Goal: Task Accomplishment & Management: Use online tool/utility

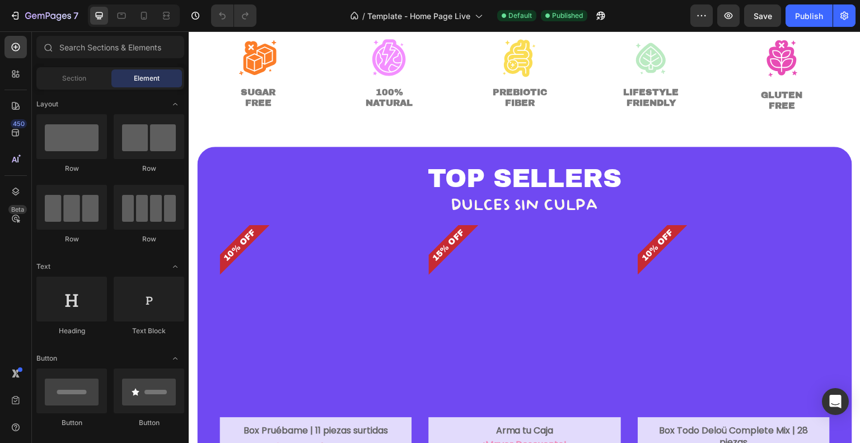
scroll to position [363, 0]
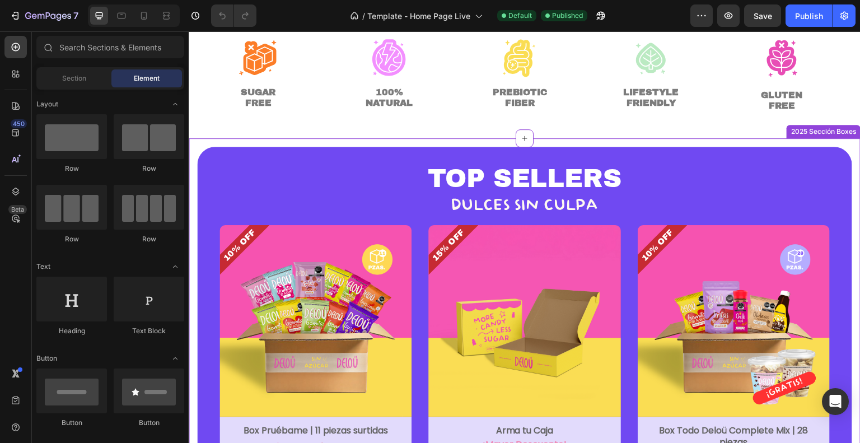
click at [705, 176] on h2 "TOP SELLERS" at bounding box center [524, 178] width 610 height 25
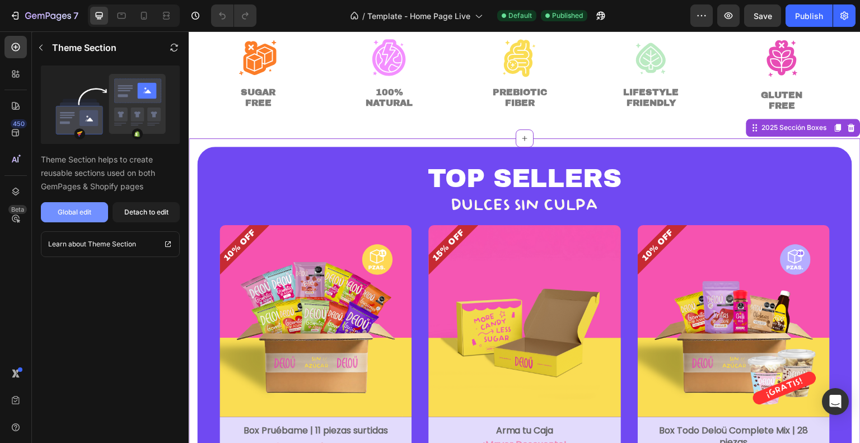
click at [87, 215] on div "Global edit" at bounding box center [75, 212] width 34 height 10
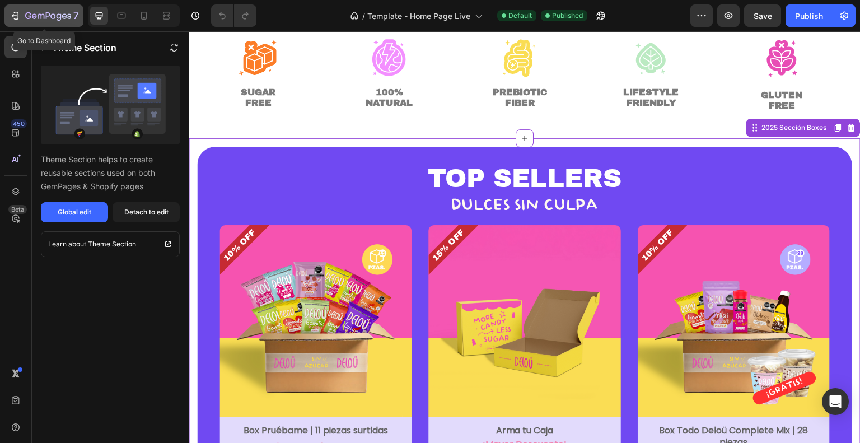
click at [25, 25] on button "7" at bounding box center [43, 15] width 79 height 22
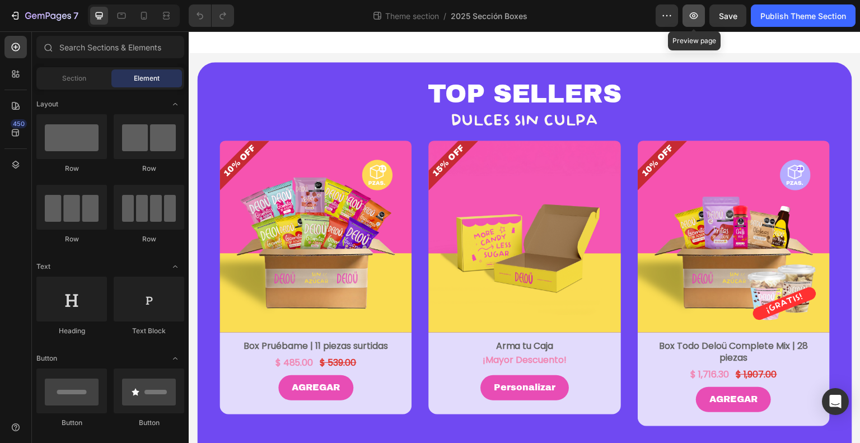
click at [697, 18] on icon "button" at bounding box center [693, 15] width 11 height 11
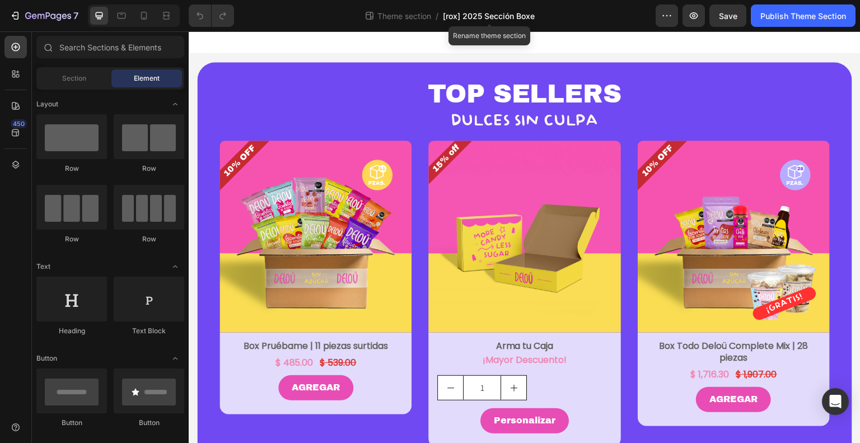
click at [478, 18] on span "[rox] 2025 Sección Boxe" at bounding box center [489, 16] width 92 height 12
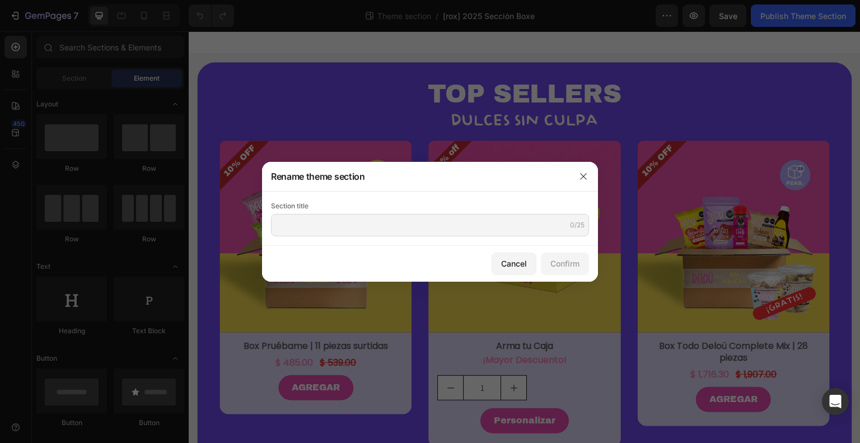
click at [576, 165] on div at bounding box center [583, 176] width 29 height 29
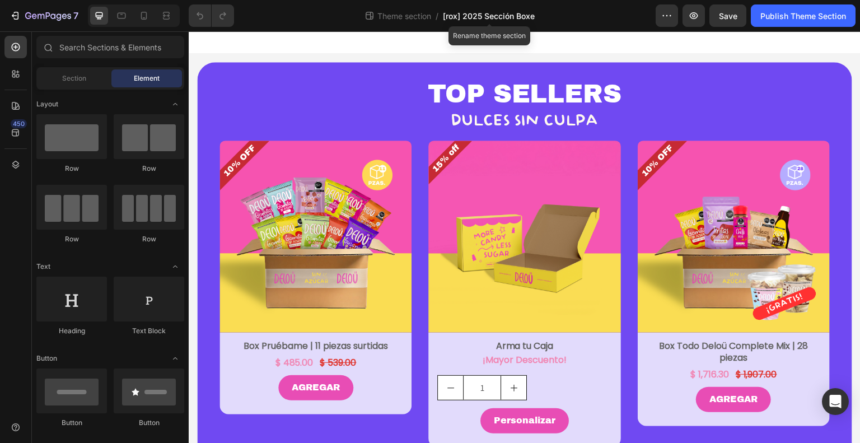
click at [520, 17] on span "[rox] 2025 Sección Boxe" at bounding box center [489, 16] width 92 height 12
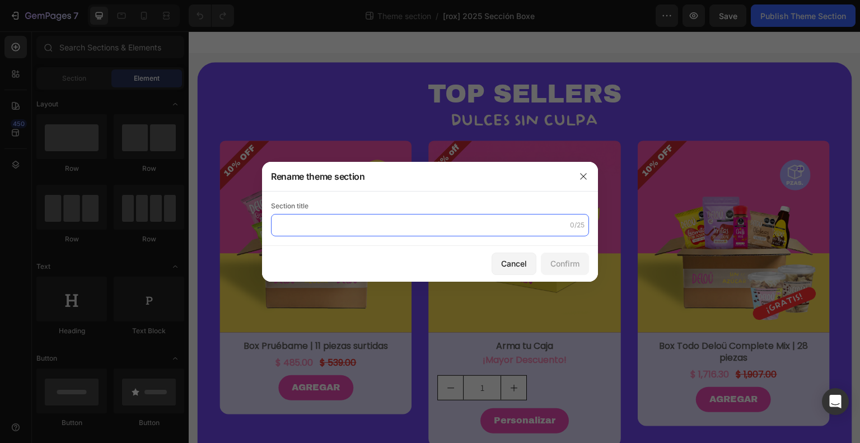
click at [365, 221] on input "text" at bounding box center [430, 225] width 318 height 22
drag, startPoint x: 365, startPoint y: 221, endPoint x: 343, endPoint y: 227, distance: 23.1
click at [343, 227] on input "2025 Sección Boxes" at bounding box center [430, 225] width 318 height 22
click at [366, 228] on input "2025 Sección Boxes" at bounding box center [430, 225] width 318 height 22
type input "2025 Sección Boxes v2"
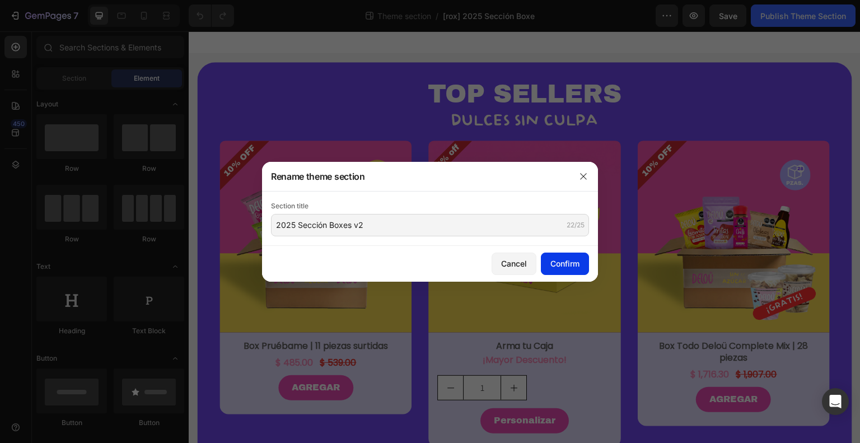
click at [573, 264] on div "Confirm" at bounding box center [564, 264] width 29 height 12
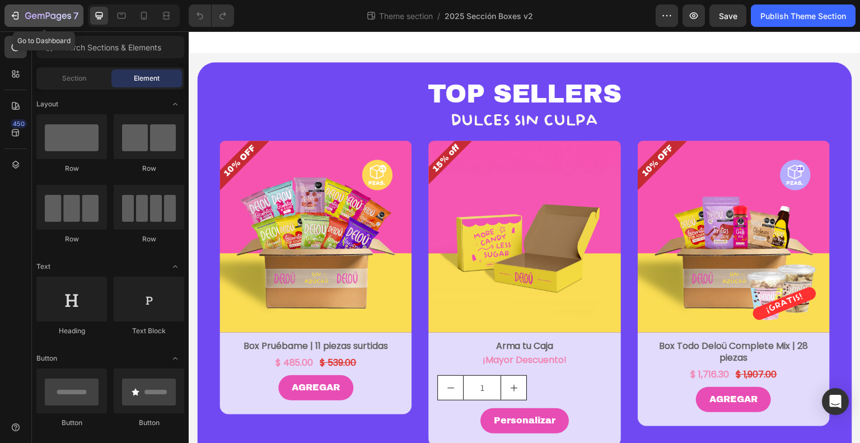
click at [40, 16] on icon "button" at bounding box center [41, 16] width 7 height 5
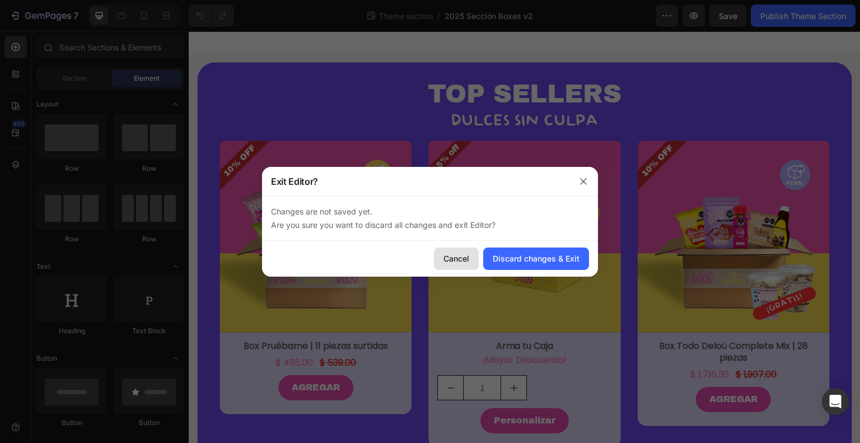
click at [471, 253] on button "Cancel" at bounding box center [456, 258] width 45 height 22
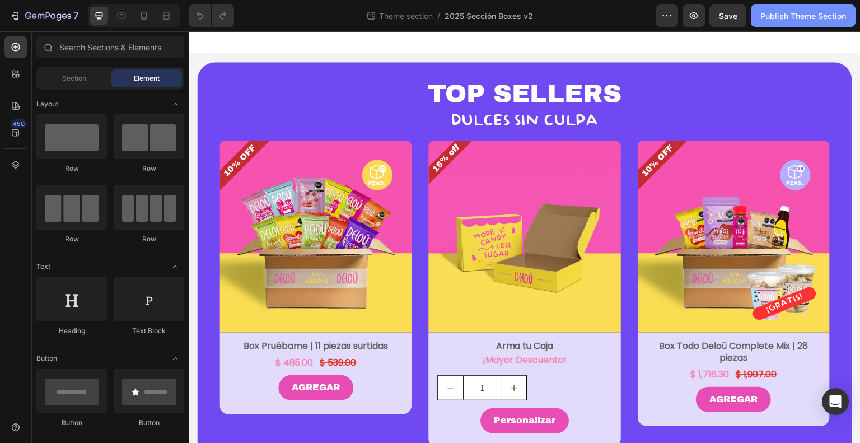
click at [791, 13] on div "Publish Theme Section" at bounding box center [803, 16] width 86 height 12
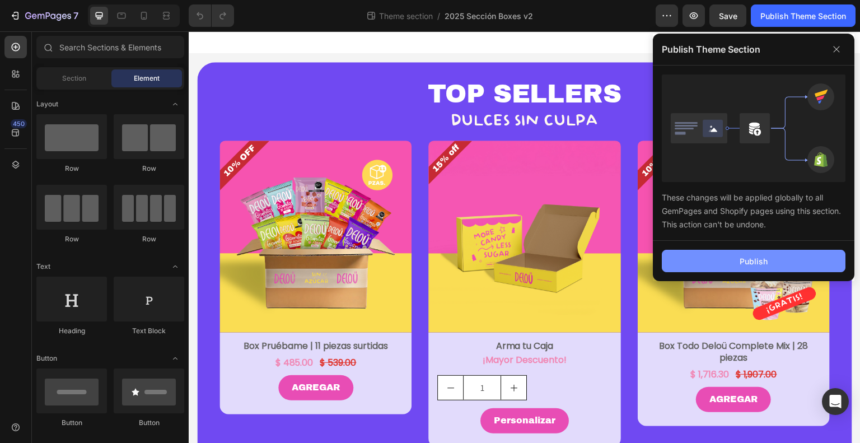
click at [803, 269] on button "Publish" at bounding box center [754, 261] width 184 height 22
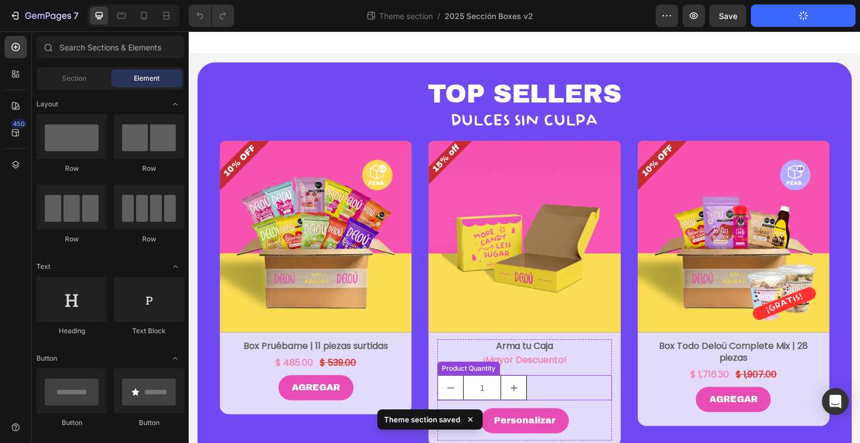
click at [539, 384] on div "1" at bounding box center [524, 387] width 174 height 25
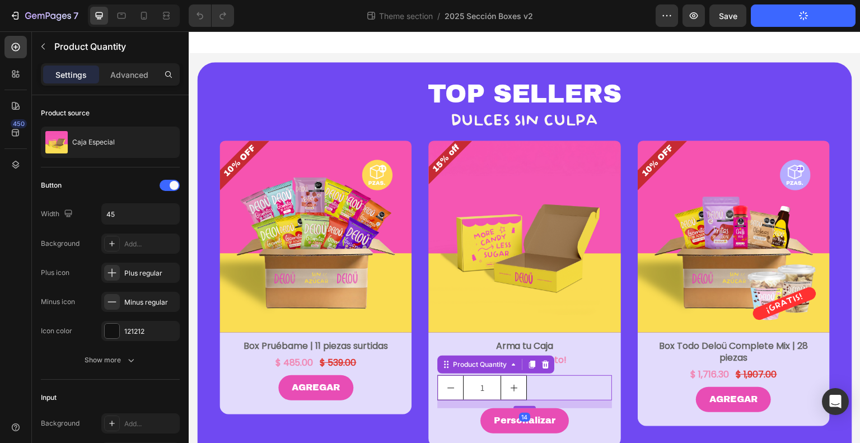
click at [550, 387] on div "1" at bounding box center [524, 387] width 174 height 25
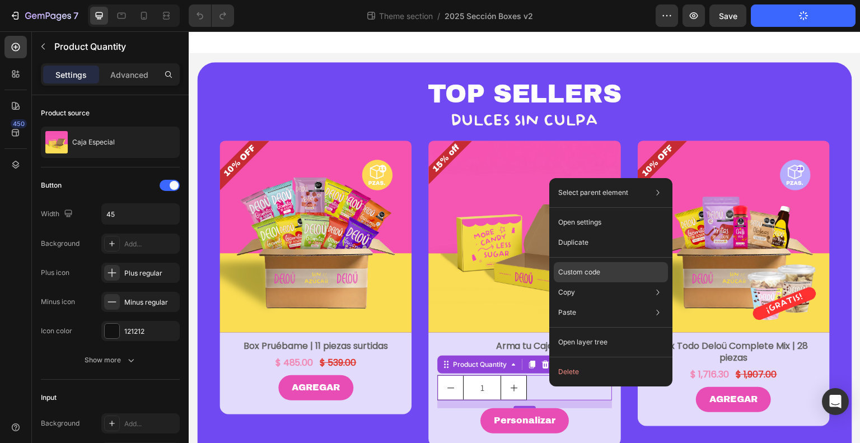
click at [582, 268] on p "Custom code" at bounding box center [579, 272] width 42 height 10
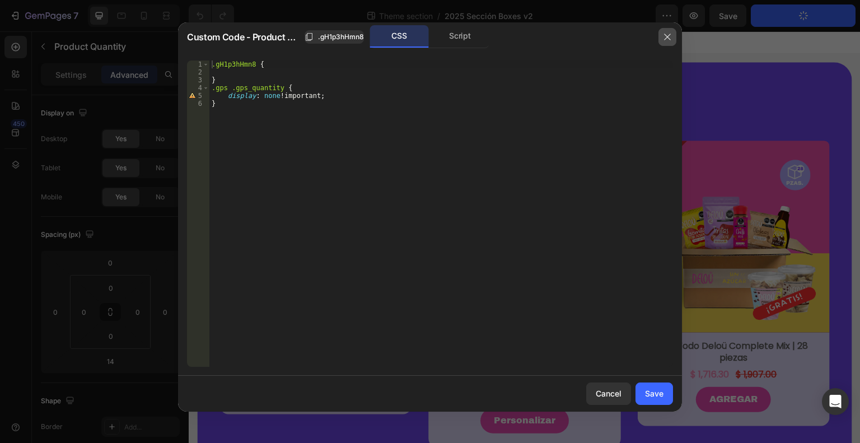
click at [671, 36] on icon "button" at bounding box center [667, 36] width 9 height 9
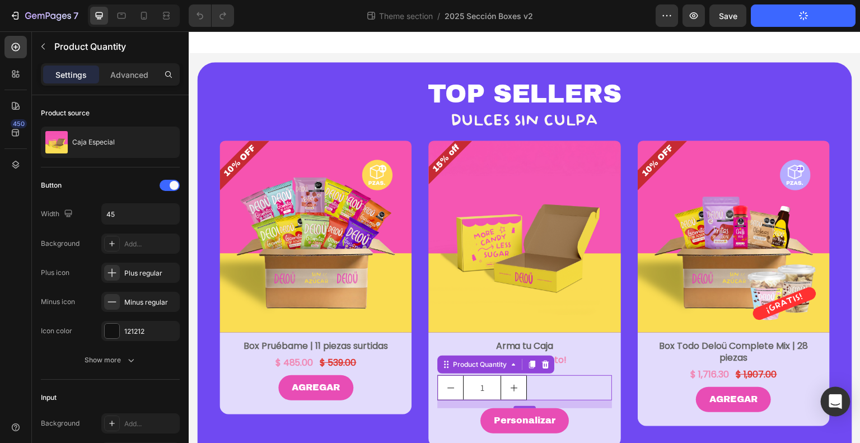
click at [824, 398] on div "Open Intercom Messenger" at bounding box center [836, 402] width 30 height 30
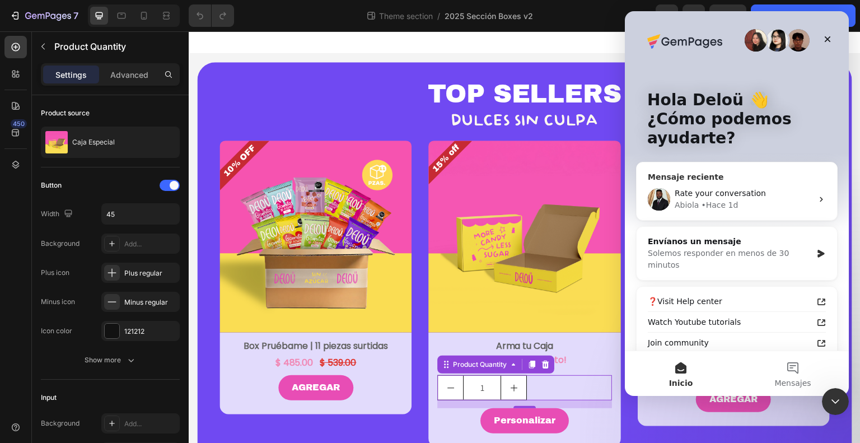
click at [775, 193] on div "Rate your conversation" at bounding box center [744, 194] width 138 height 12
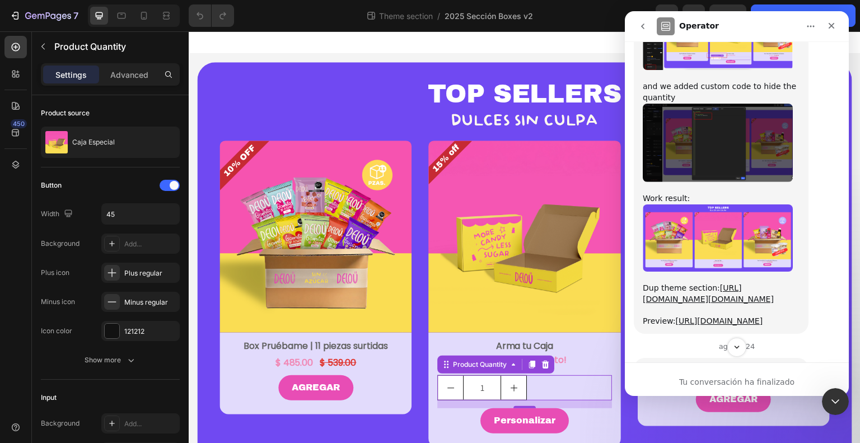
scroll to position [743, 0]
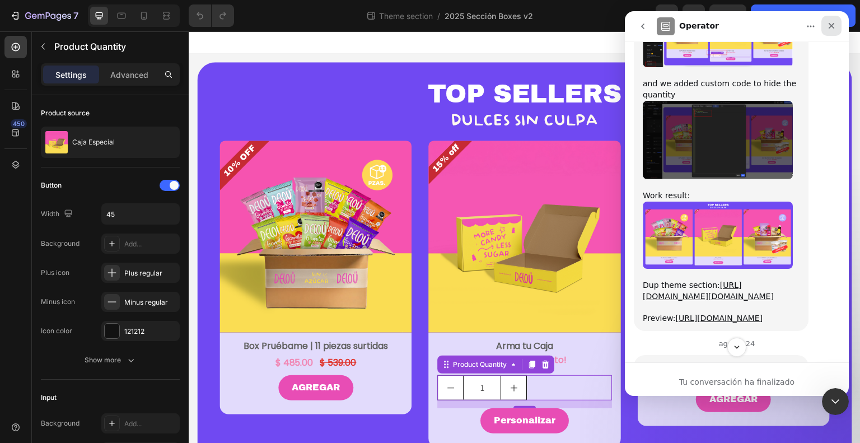
click at [832, 25] on icon "Cerrar" at bounding box center [832, 26] width 6 height 6
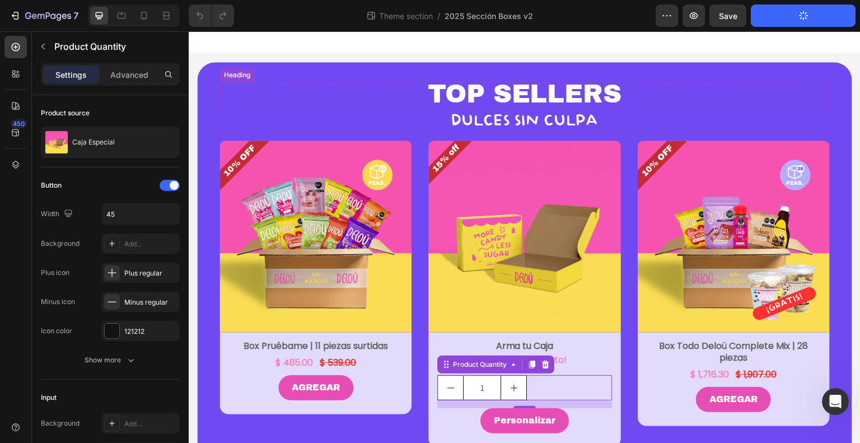
scroll to position [1232, 0]
click at [35, 6] on button "7" at bounding box center [43, 15] width 79 height 22
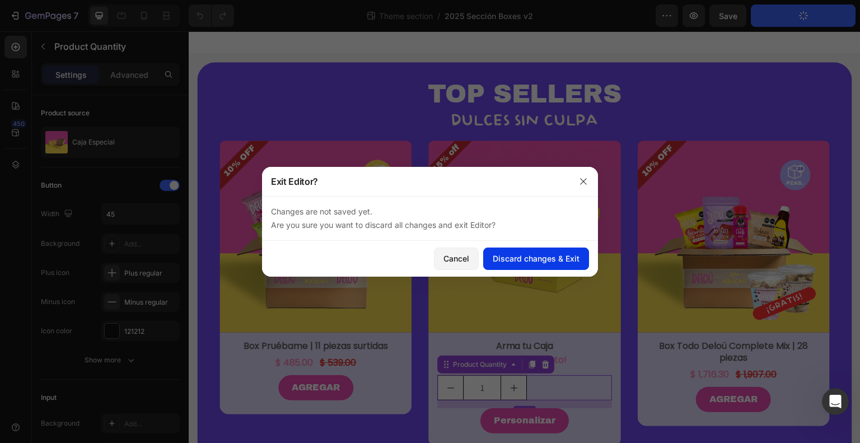
click at [580, 248] on button "Discard changes & Exit" at bounding box center [536, 258] width 106 height 22
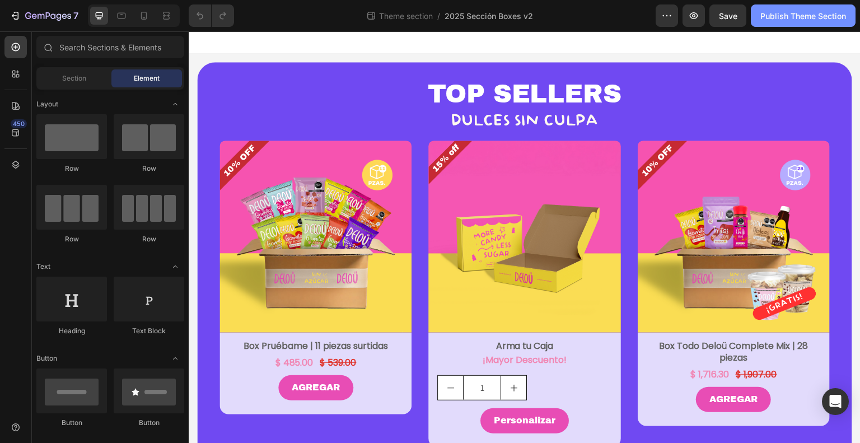
click at [801, 11] on div "Publish Theme Section" at bounding box center [803, 16] width 86 height 12
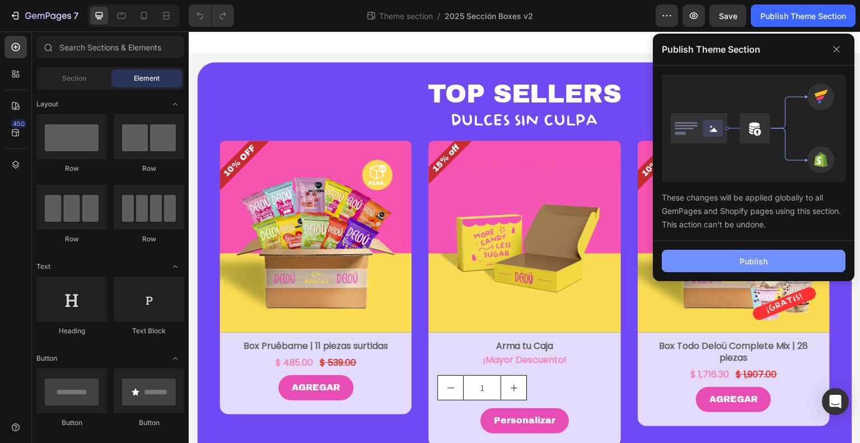
click at [755, 262] on div "Publish" at bounding box center [754, 261] width 28 height 12
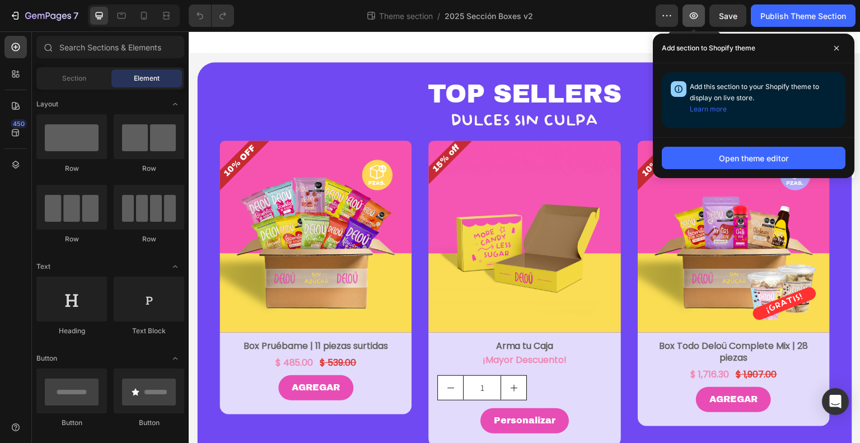
click at [701, 7] on button "button" at bounding box center [694, 15] width 22 height 22
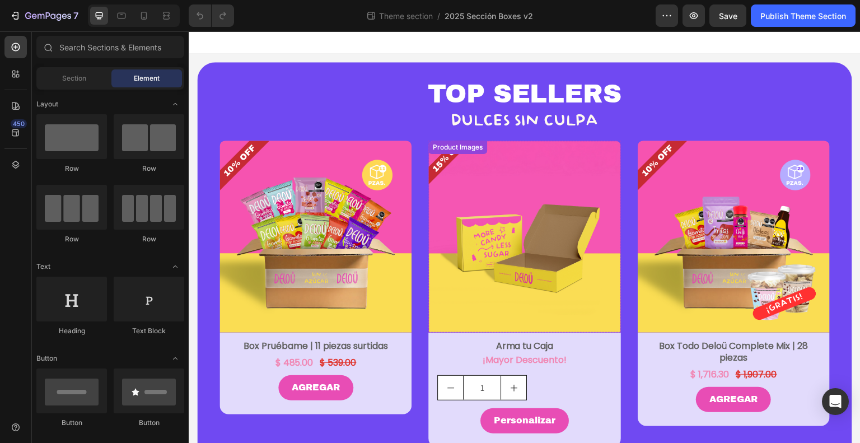
click at [601, 176] on img at bounding box center [524, 237] width 192 height 192
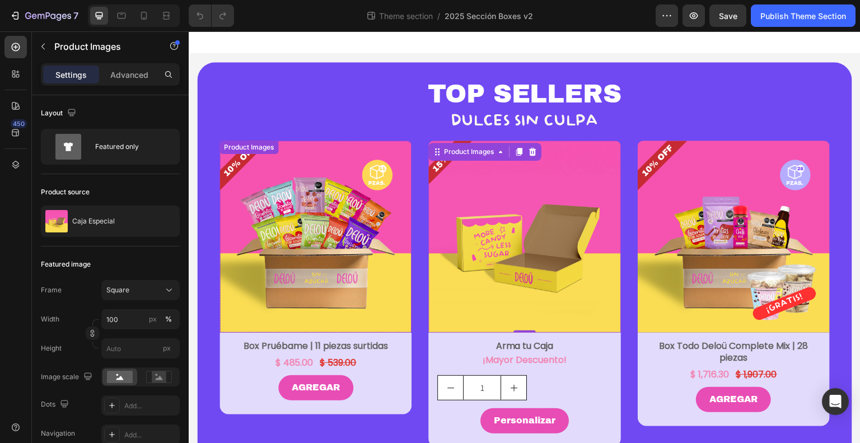
click at [402, 150] on img at bounding box center [315, 237] width 192 height 192
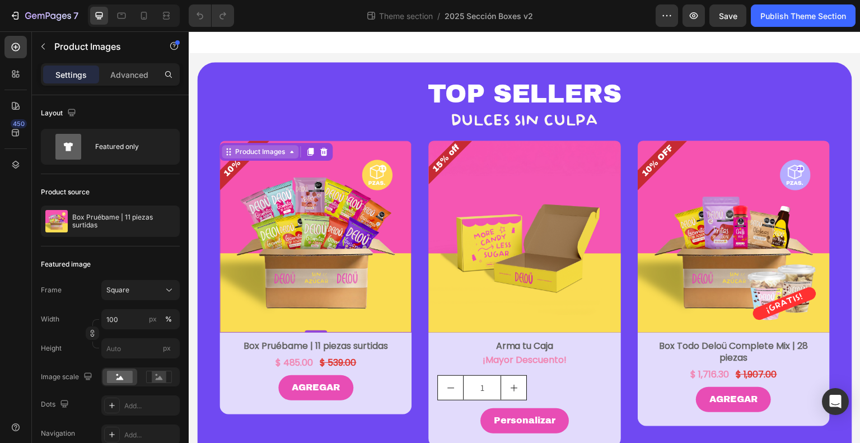
click at [289, 147] on icon at bounding box center [291, 151] width 9 height 9
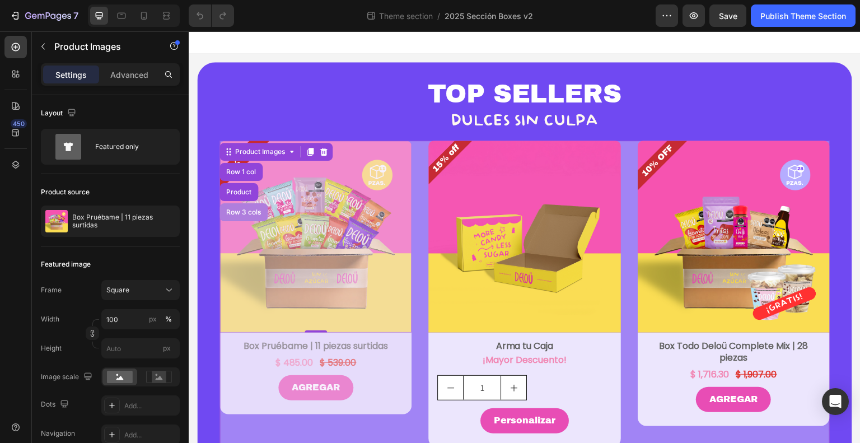
click at [251, 211] on div "Row 3 cols" at bounding box center [243, 212] width 39 height 7
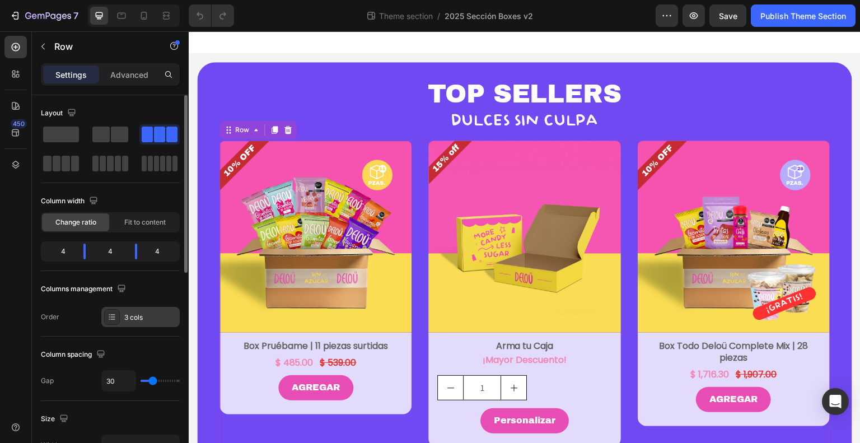
click at [125, 319] on div "3 cols" at bounding box center [150, 317] width 53 height 10
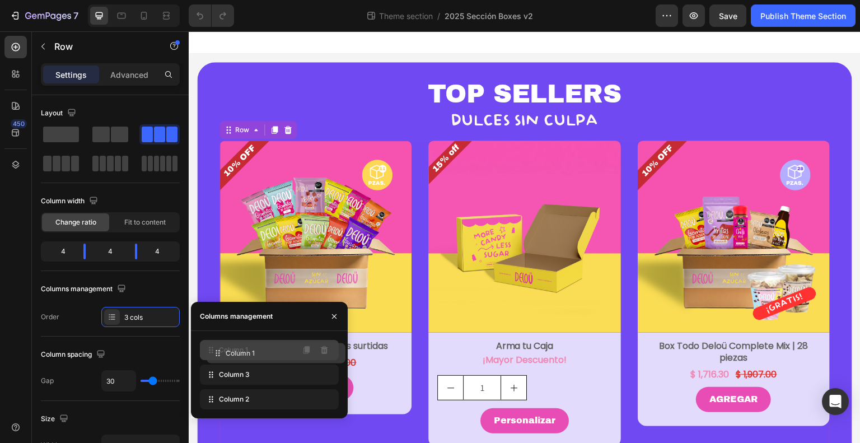
drag, startPoint x: 206, startPoint y: 372, endPoint x: 213, endPoint y: 349, distance: 24.6
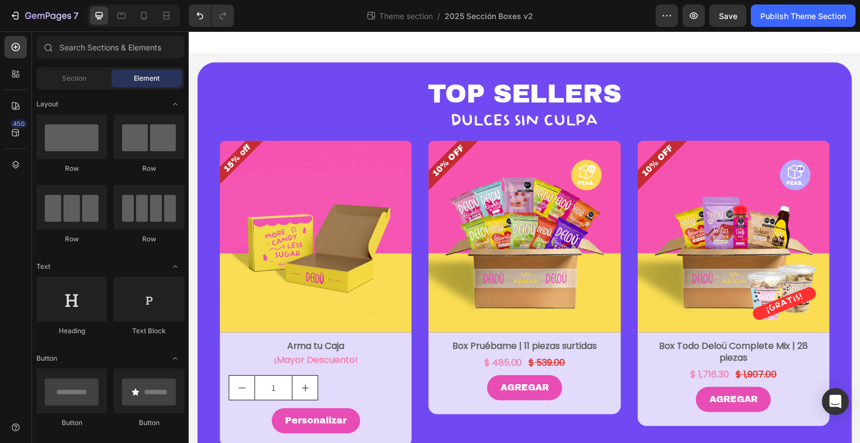
click at [357, 42] on div at bounding box center [525, 42] width 672 height 22
click at [800, 13] on div "Publish Theme Section" at bounding box center [803, 16] width 86 height 12
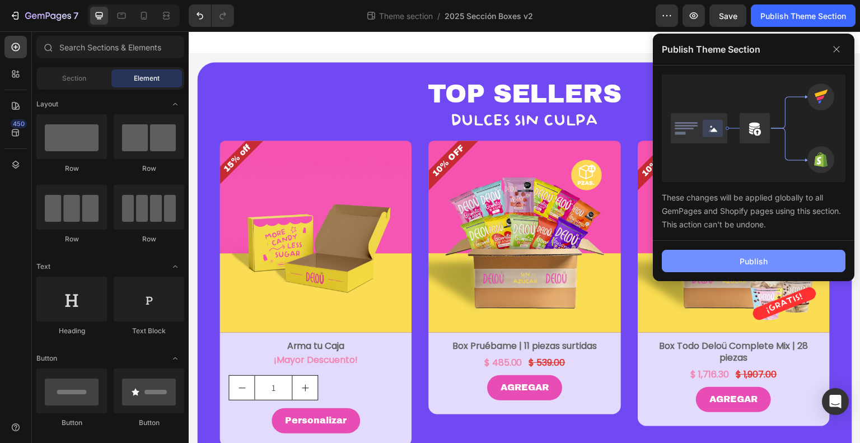
click at [782, 263] on button "Publish" at bounding box center [754, 261] width 184 height 22
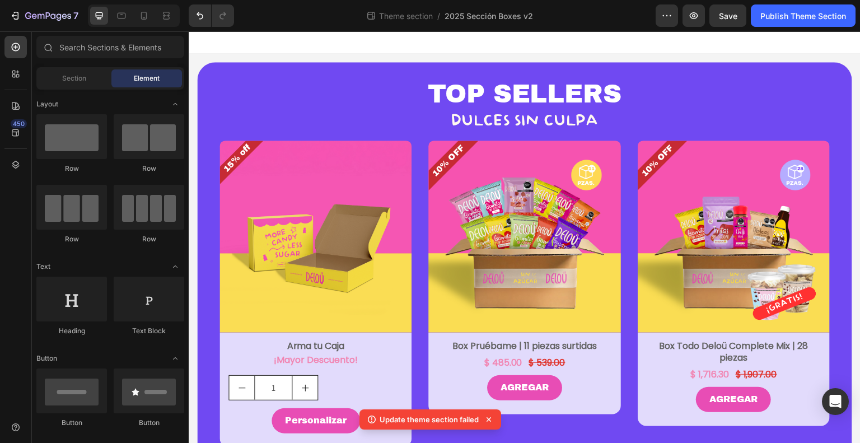
click at [673, 41] on div at bounding box center [525, 42] width 672 height 22
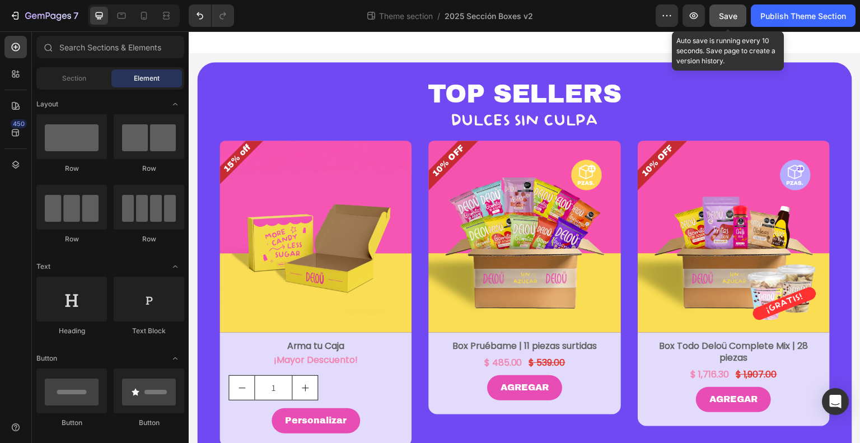
click at [728, 4] on button "Save" at bounding box center [727, 15] width 37 height 22
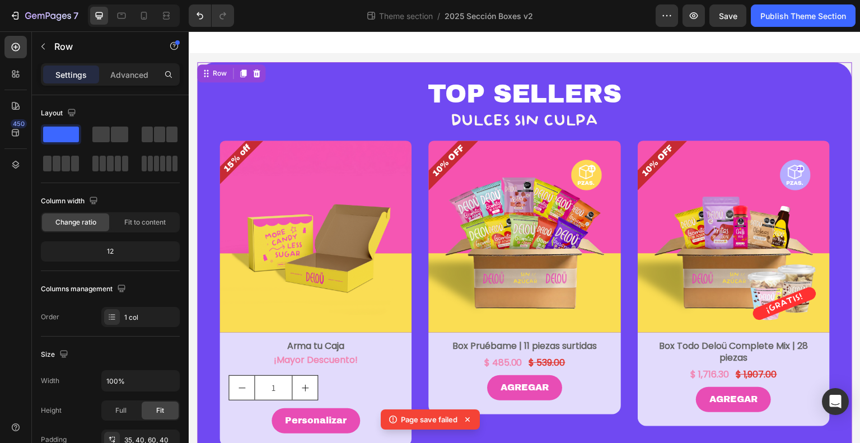
click at [538, 78] on div "TOP SELLERS Heading DULCES SIN CULPA Heading Row 15% off Product Badge Product …" at bounding box center [524, 271] width 655 height 419
click at [413, 146] on div "15% off Product Badge Product Images Row Arma tu Caja Text Block ¡Mayor Descuen…" at bounding box center [524, 294] width 610 height 307
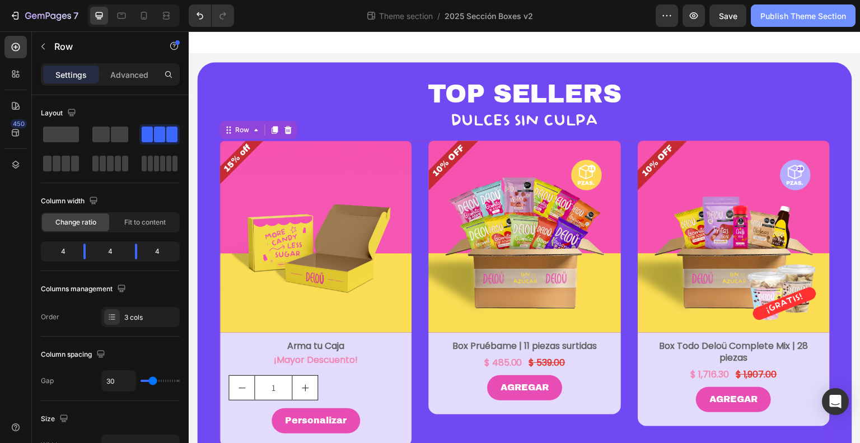
click at [797, 20] on div "Publish Theme Section" at bounding box center [803, 16] width 86 height 12
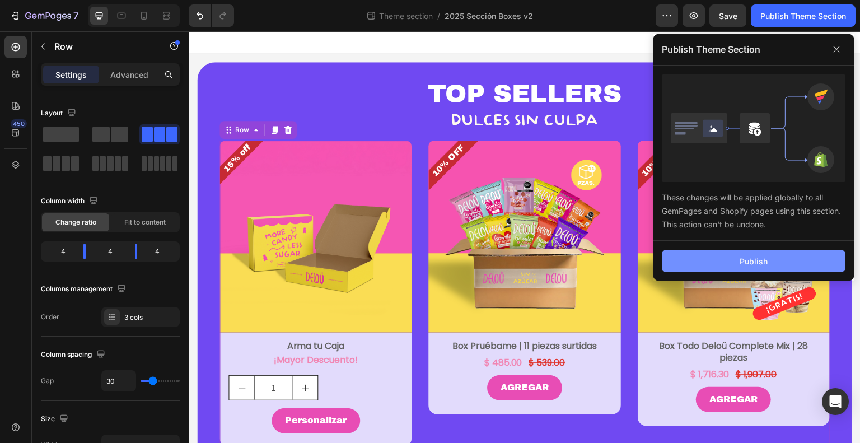
click at [759, 256] on div "Publish" at bounding box center [754, 261] width 28 height 12
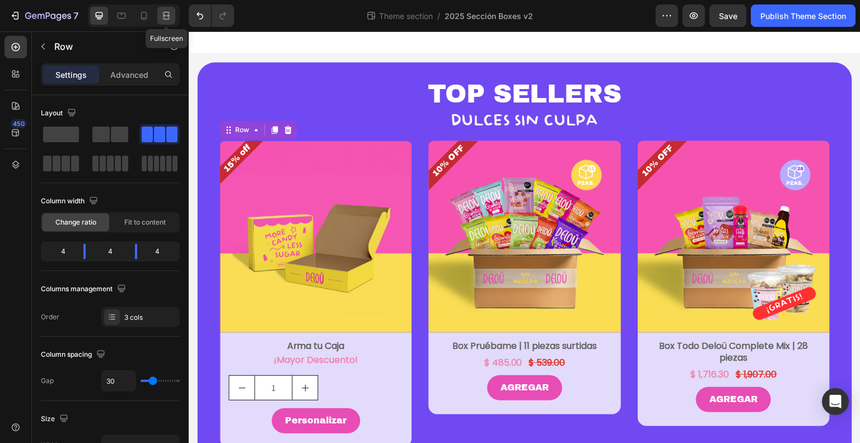
click at [167, 18] on icon at bounding box center [166, 15] width 11 height 11
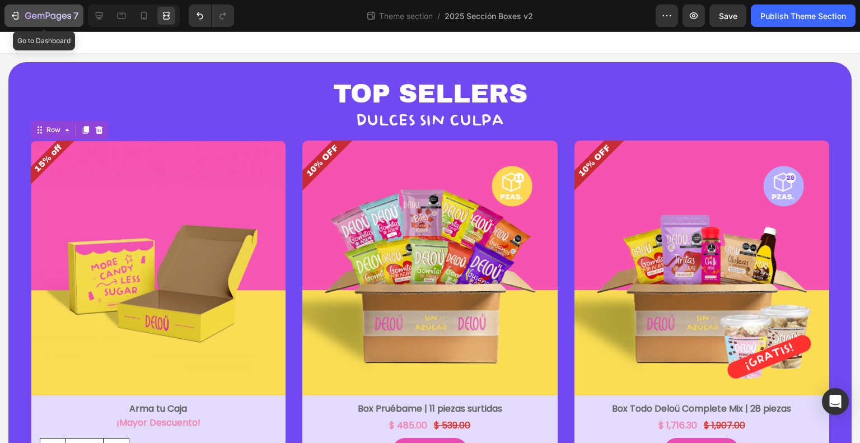
click at [47, 20] on icon "button" at bounding box center [48, 17] width 46 height 10
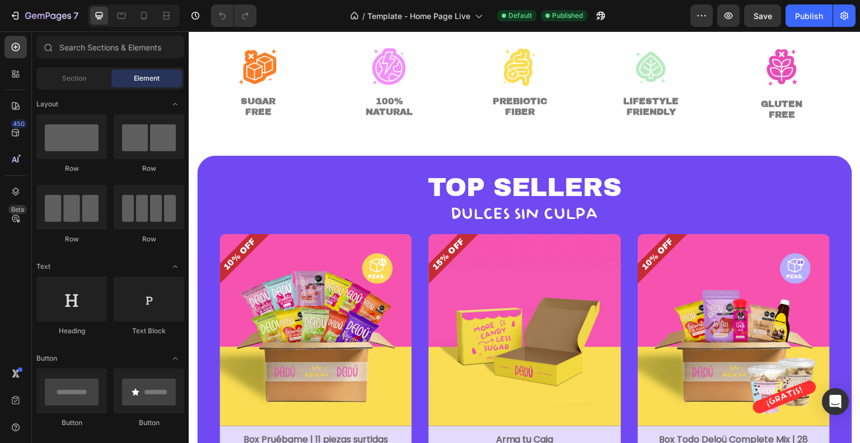
scroll to position [331, 0]
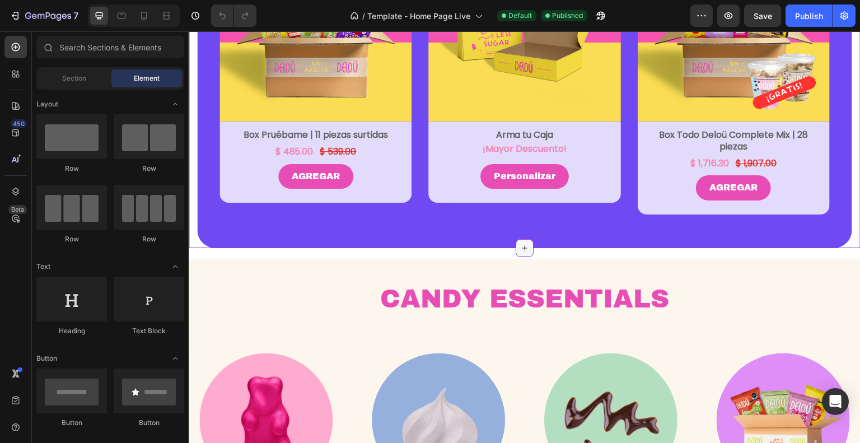
click at [522, 249] on icon at bounding box center [524, 248] width 9 height 9
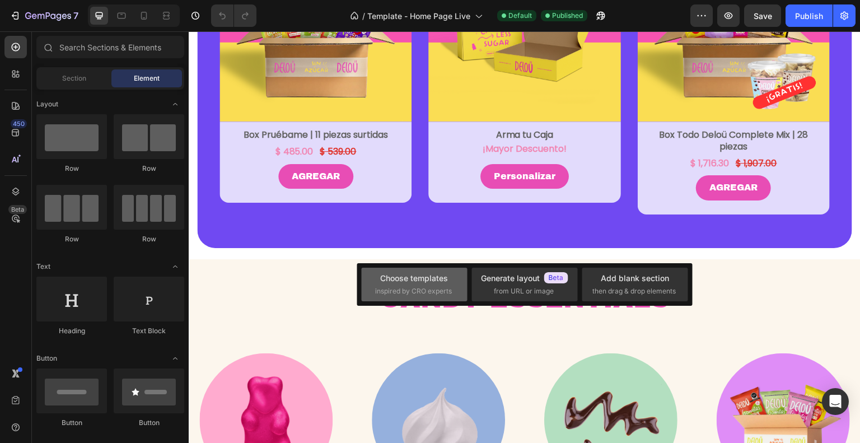
click at [434, 277] on div "Choose templates" at bounding box center [414, 278] width 68 height 12
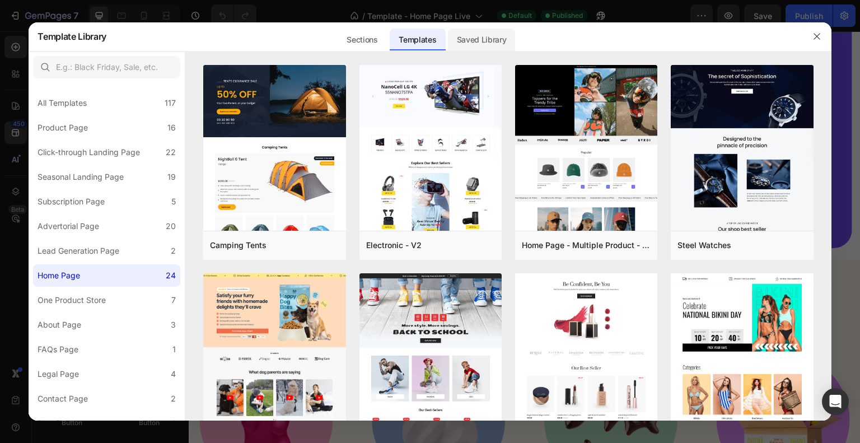
click at [475, 38] on div "Saved Library" at bounding box center [482, 40] width 68 height 22
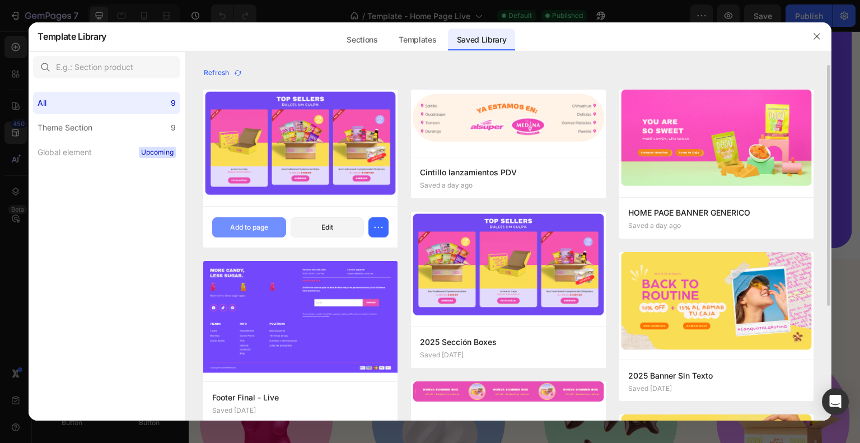
click at [254, 223] on div "Add to page" at bounding box center [249, 227] width 38 height 10
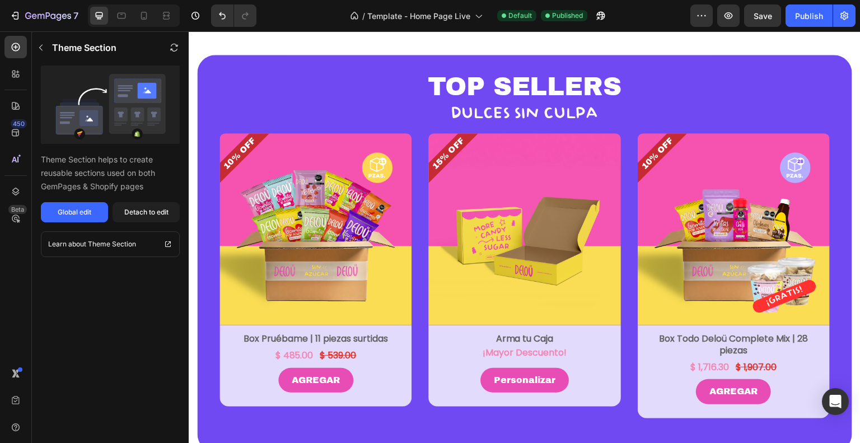
scroll to position [127, 0]
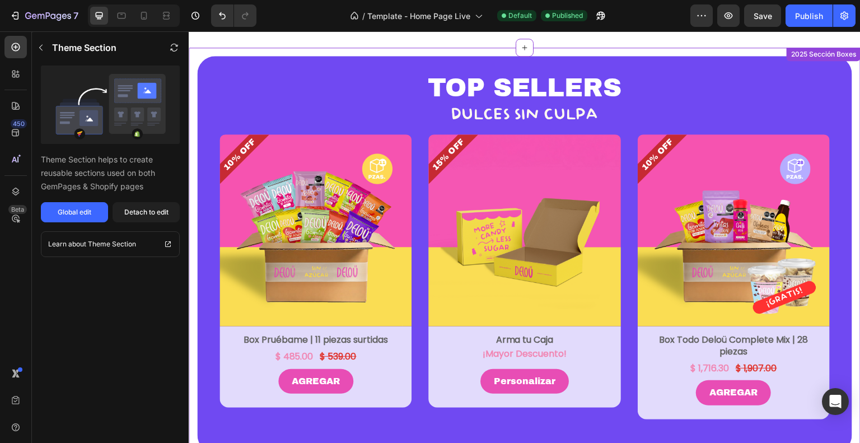
click at [732, 69] on div "TOP SELLERS Heading DULCES SIN CULPA Heading Row 15% OFF Product Badge Product …" at bounding box center [524, 255] width 655 height 398
click at [847, 54] on icon at bounding box center [851, 58] width 9 height 9
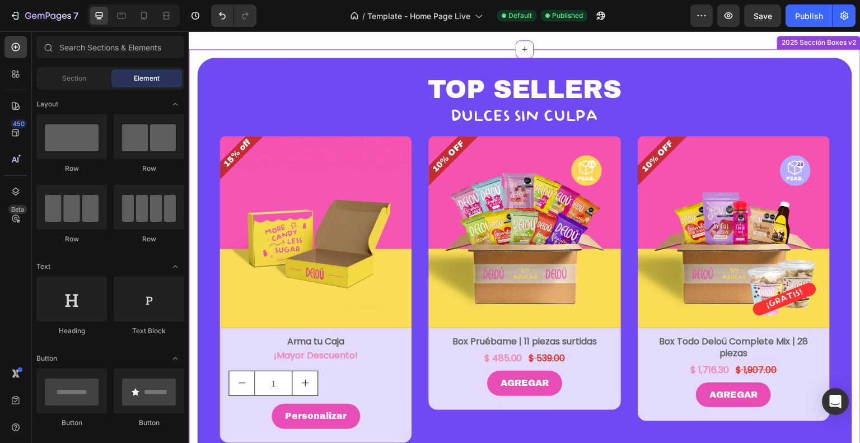
scroll to position [495, 0]
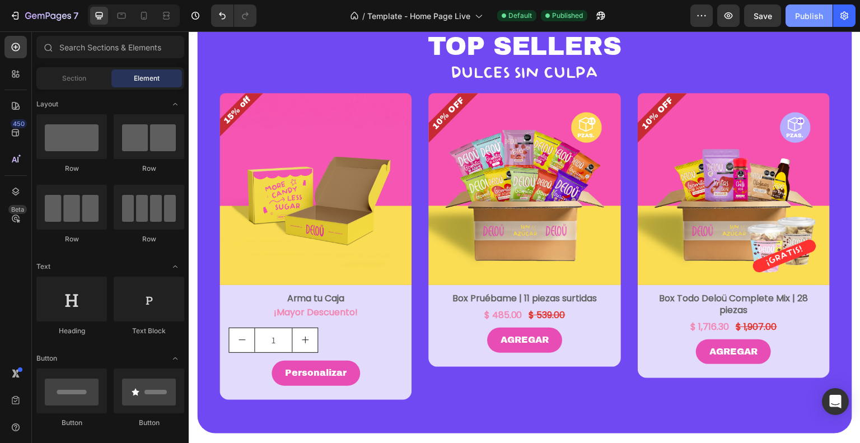
click at [803, 18] on div "Publish" at bounding box center [809, 16] width 28 height 12
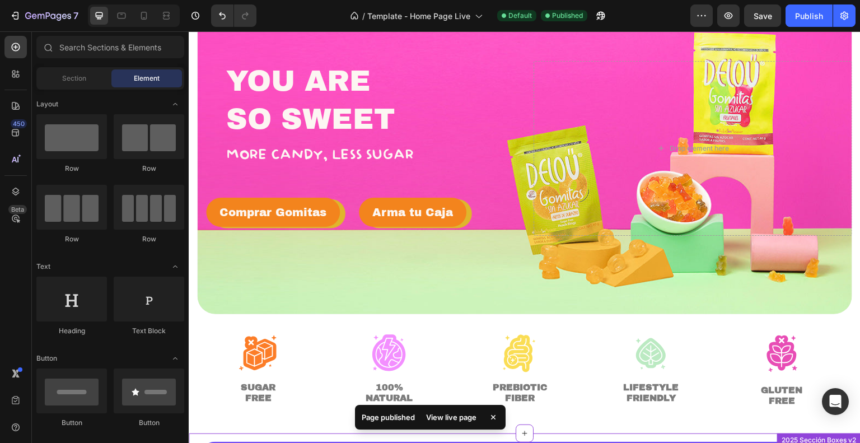
scroll to position [0, 0]
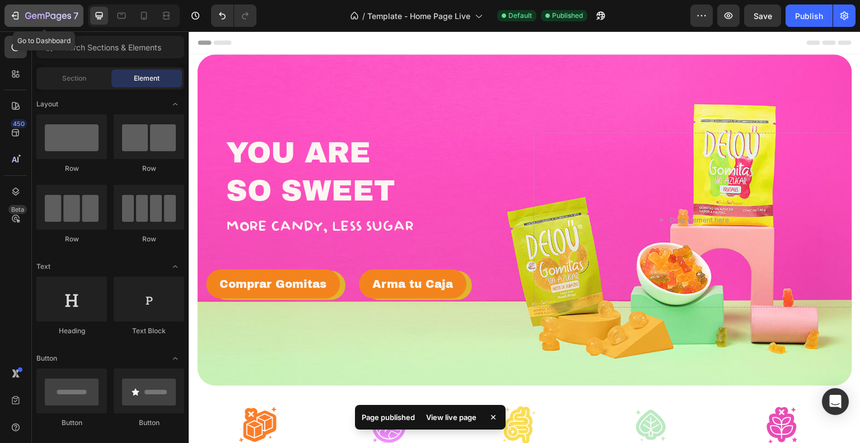
click at [64, 12] on icon "button" at bounding box center [48, 17] width 46 height 10
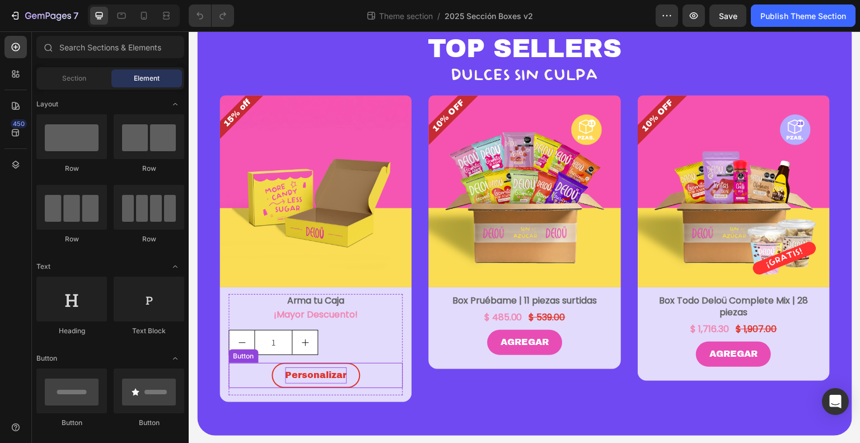
click at [310, 371] on p "Personalizar" at bounding box center [316, 375] width 62 height 16
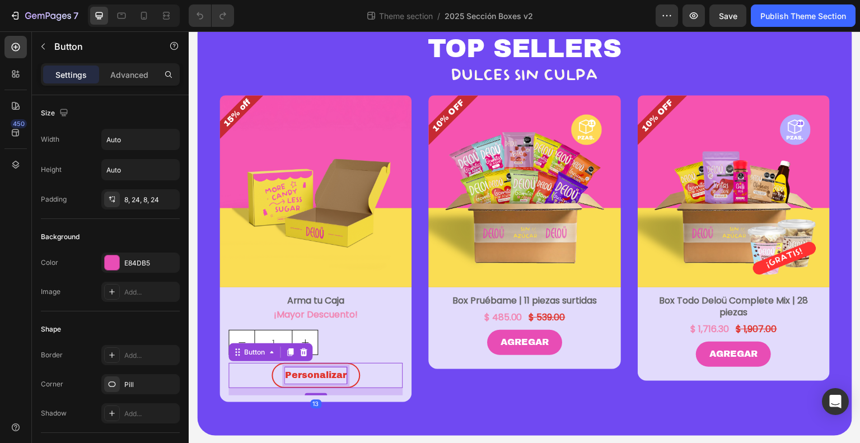
click at [310, 371] on p "Personalizar" at bounding box center [316, 375] width 62 height 16
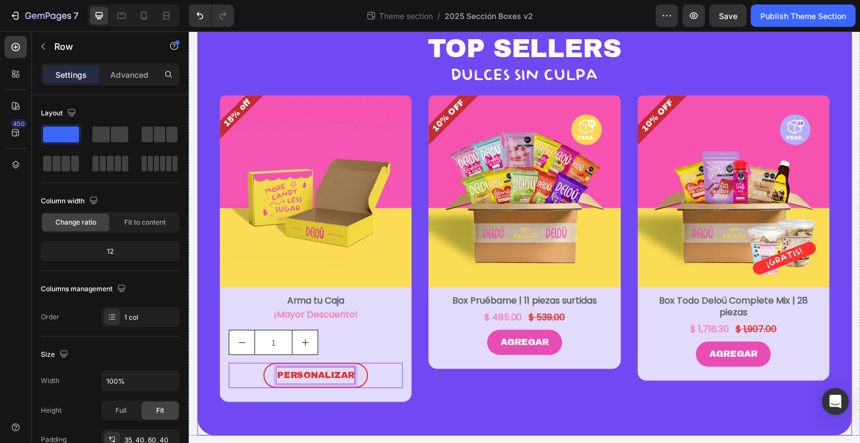
click at [432, 421] on div "TOP SELLERS Heading DULCES SIN CULPA Heading Row 15% off Product Badge Product …" at bounding box center [524, 226] width 655 height 419
click at [331, 372] on p "PERSONALIZAR" at bounding box center [316, 375] width 78 height 16
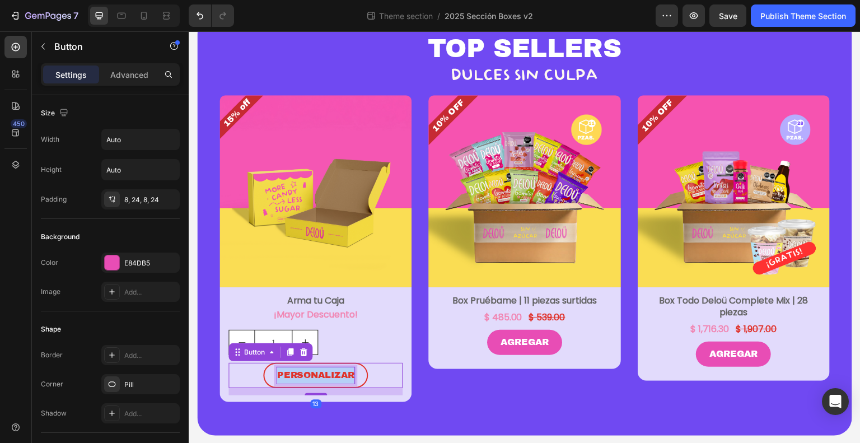
click at [331, 372] on p "PERSONALIZAR" at bounding box center [316, 375] width 78 height 16
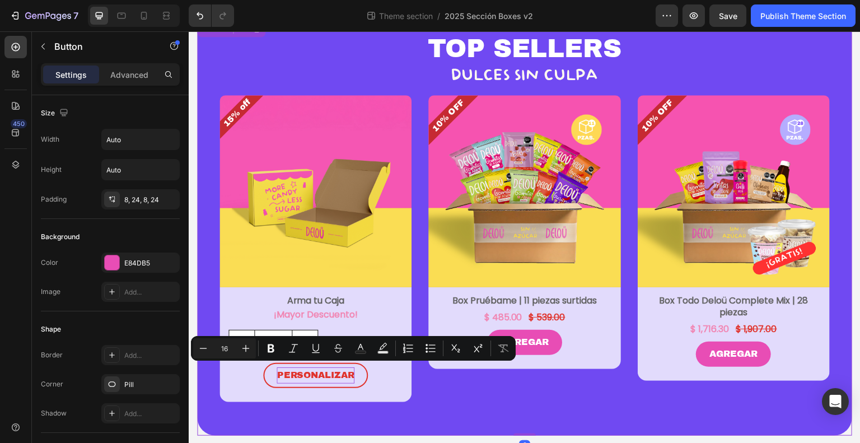
click at [417, 421] on div "TOP SELLERS Heading DULCES SIN CULPA Heading Row 15% off Product Badge Product …" at bounding box center [524, 226] width 655 height 419
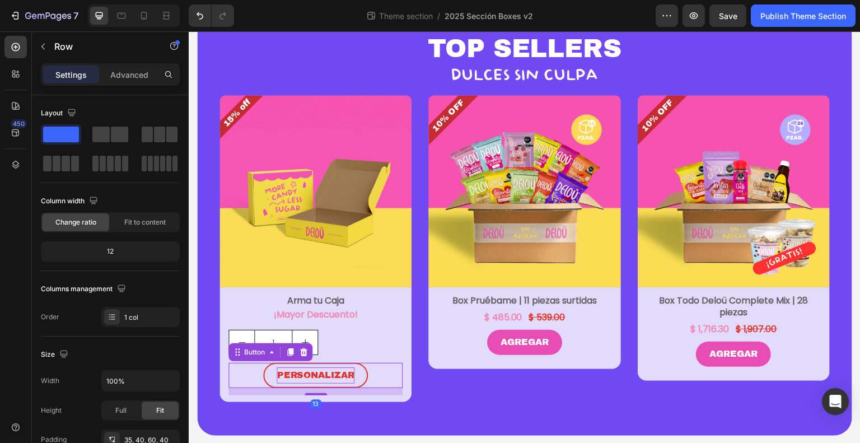
click at [375, 368] on div "PERSONALIZAR Button 13" at bounding box center [315, 375] width 174 height 25
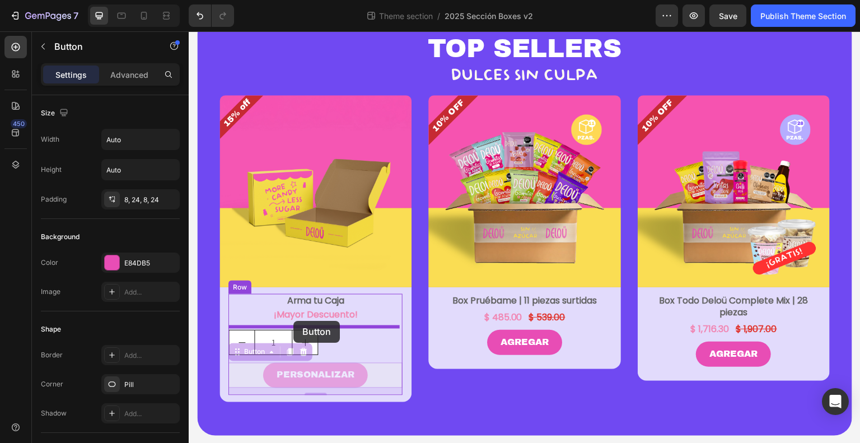
drag, startPoint x: 236, startPoint y: 349, endPoint x: 293, endPoint y: 321, distance: 63.6
click at [293, 321] on div "TOP SELLERS Heading DULCES SIN CULPA Heading Row 15% off Product Badge Product …" at bounding box center [525, 211] width 672 height 450
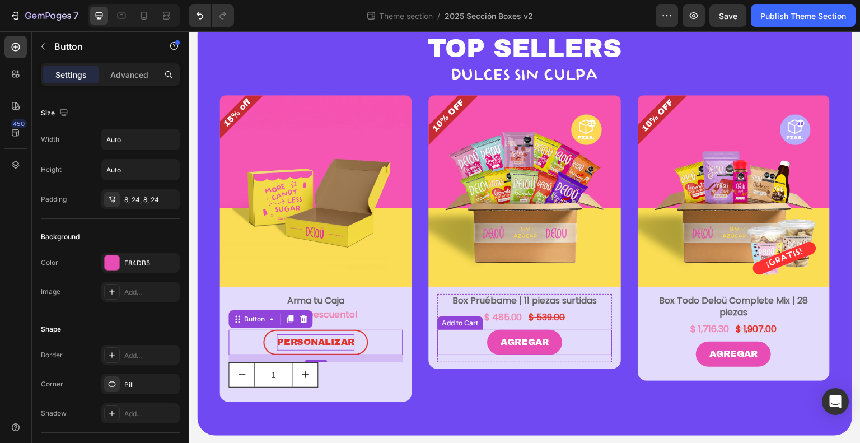
click at [479, 330] on div "AGREGAR Add to Cart" at bounding box center [524, 342] width 174 height 25
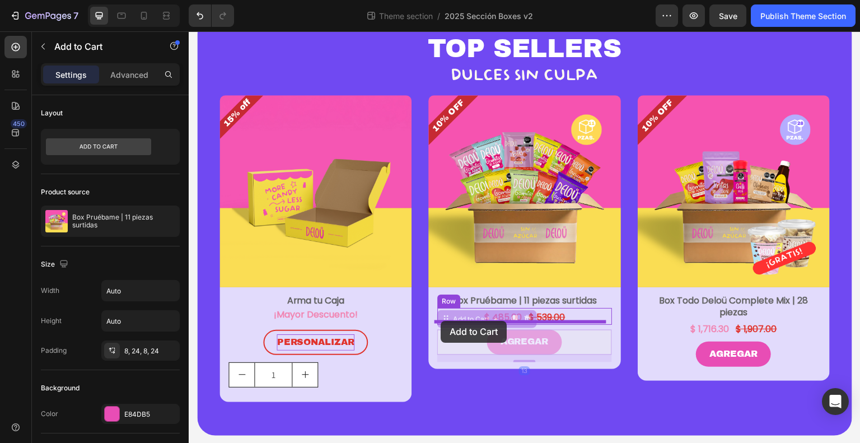
drag, startPoint x: 437, startPoint y: 314, endPoint x: 441, endPoint y: 321, distance: 7.5
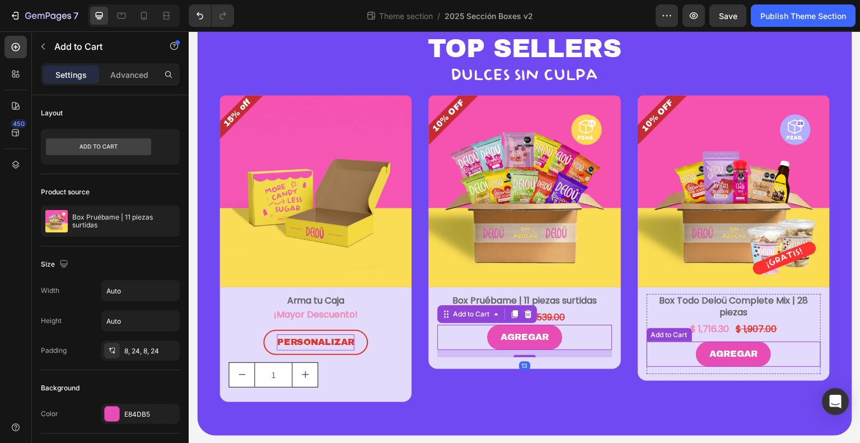
click at [676, 342] on div "AGREGAR Add to Cart" at bounding box center [734, 354] width 174 height 25
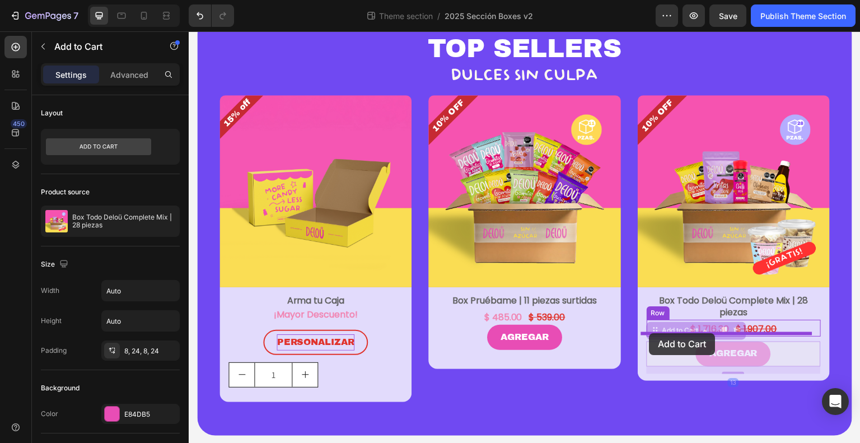
drag, startPoint x: 646, startPoint y: 324, endPoint x: 650, endPoint y: 333, distance: 10.3
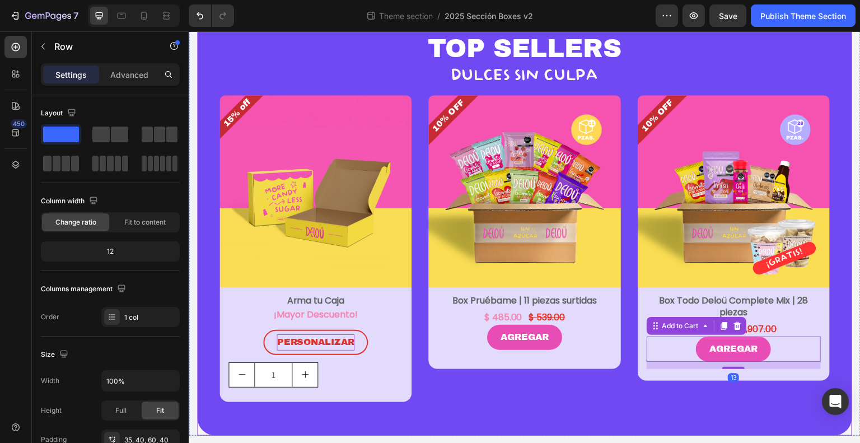
click at [630, 399] on div "TOP SELLERS Heading DULCES SIN CULPA Heading Row 15% off Product Badge Product …" at bounding box center [524, 226] width 655 height 419
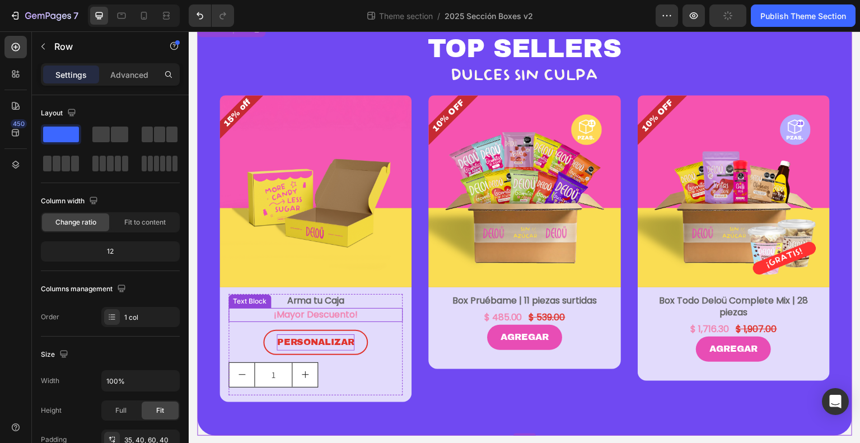
click at [371, 311] on p "¡Mayor Descuento!" at bounding box center [316, 315] width 172 height 12
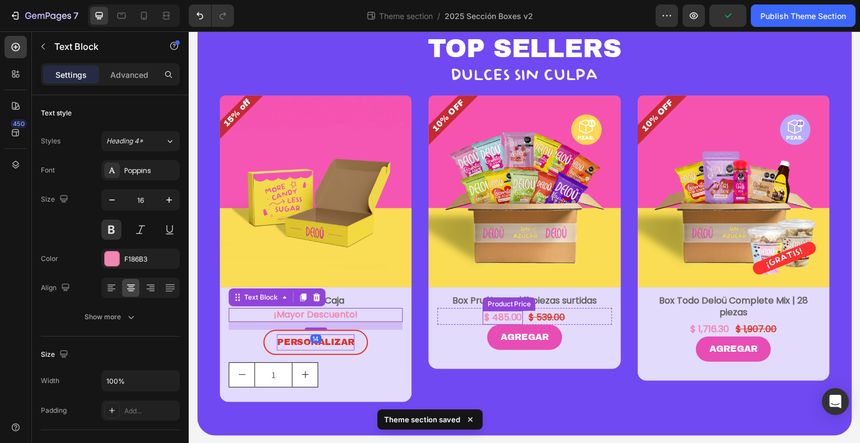
click at [483, 314] on div "$ 485.00" at bounding box center [503, 318] width 40 height 14
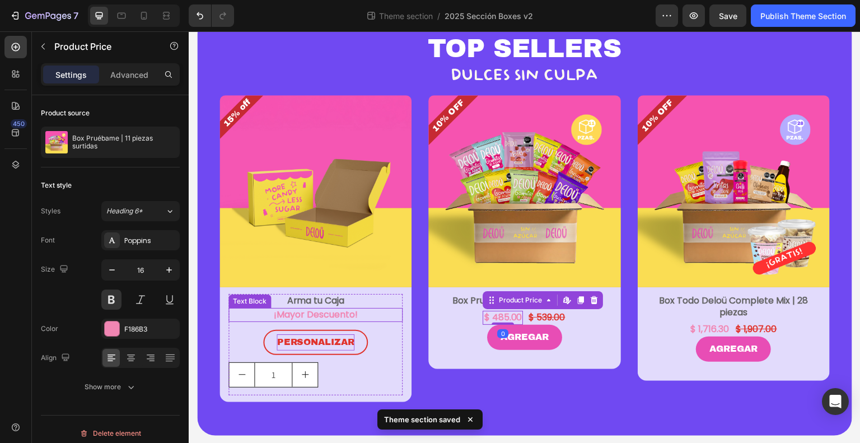
click at [377, 311] on p "¡Mayor Descuento!" at bounding box center [316, 315] width 172 height 12
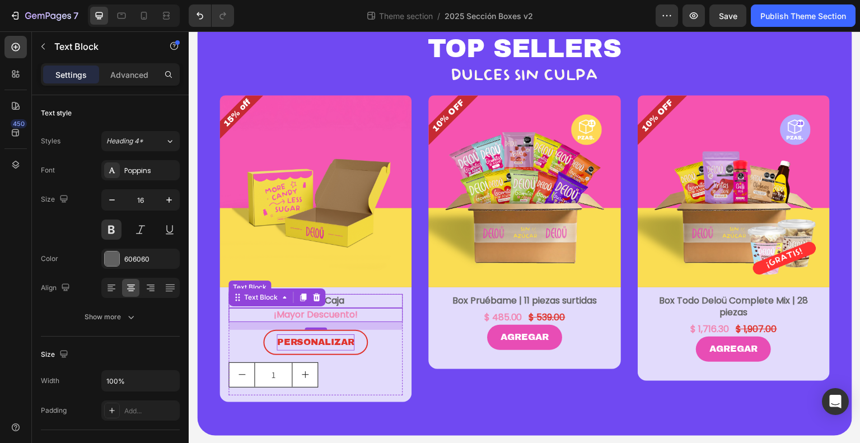
click at [384, 295] on p "Arma tu Caja" at bounding box center [316, 301] width 172 height 12
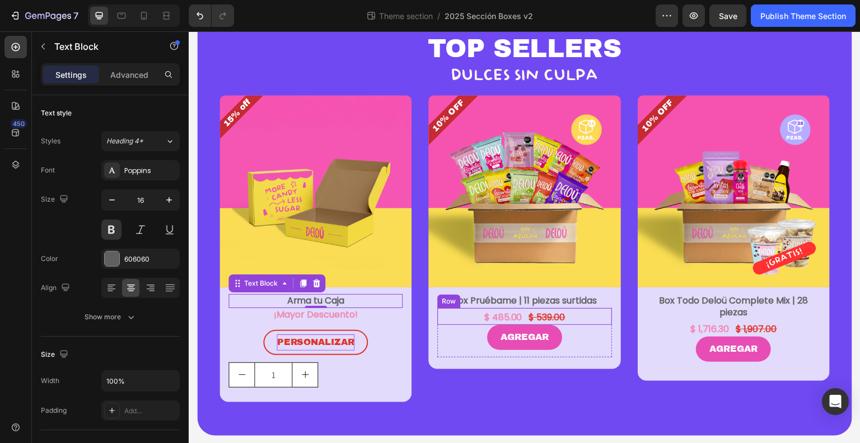
click at [471, 311] on div "$ 485.00 Product Price Product Price $ 539.00 Product Price Product Price Row" at bounding box center [524, 316] width 174 height 17
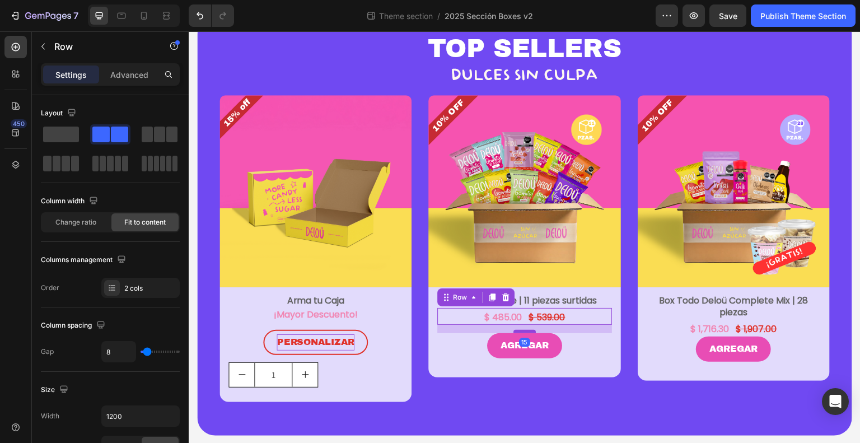
drag, startPoint x: 522, startPoint y: 321, endPoint x: 524, endPoint y: 329, distance: 8.5
click at [524, 330] on div at bounding box center [524, 331] width 22 height 3
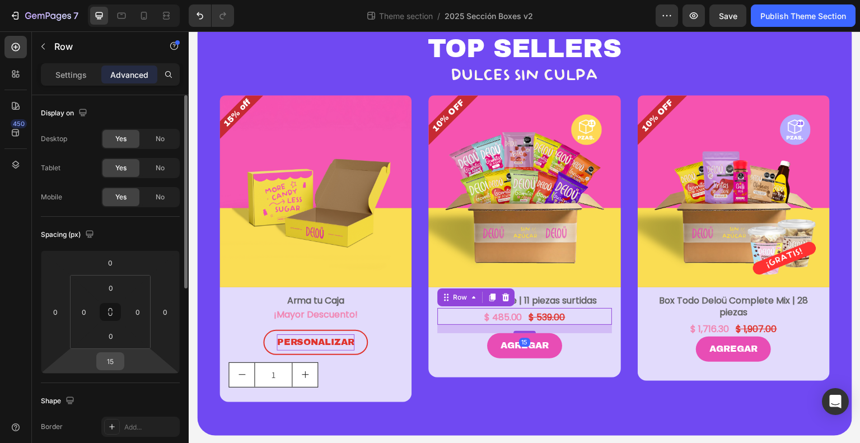
click at [119, 356] on input "15" at bounding box center [110, 361] width 22 height 17
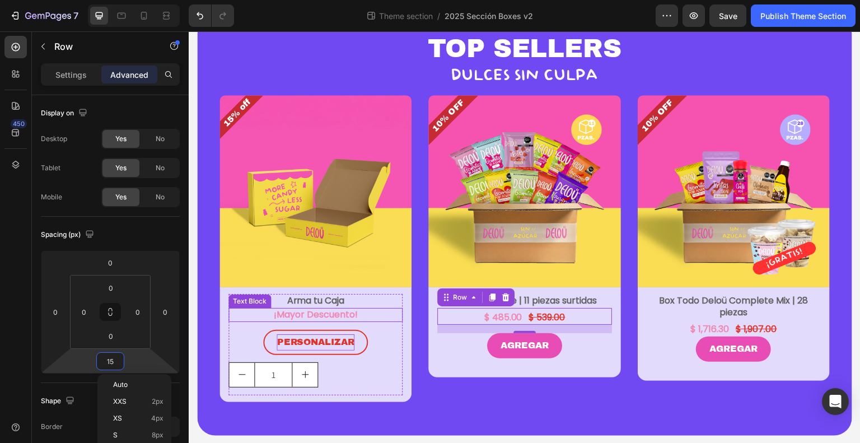
click at [380, 312] on p "¡Mayor Descuento!" at bounding box center [316, 315] width 172 height 12
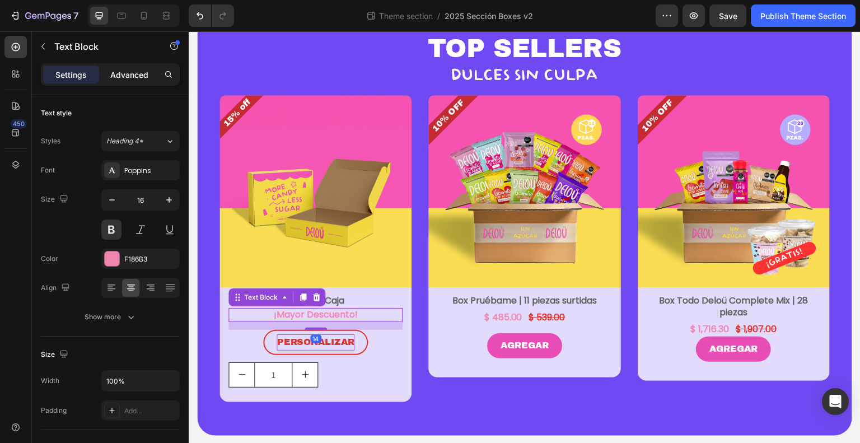
click at [139, 73] on p "Advanced" at bounding box center [129, 75] width 38 height 12
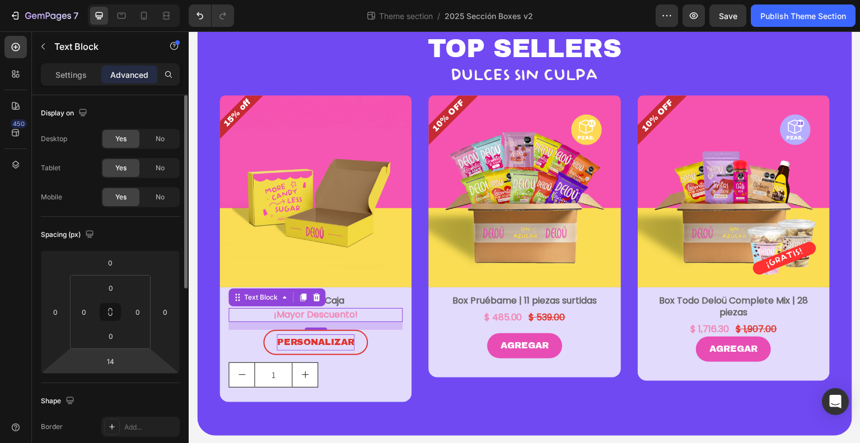
click at [111, 0] on html "7 Theme section / 2025 Sección Boxes v2 Preview Save Publish Theme Section 450 …" at bounding box center [430, 0] width 860 height 0
click at [110, 368] on input "14" at bounding box center [110, 361] width 22 height 17
click at [112, 367] on input "14" at bounding box center [110, 361] width 22 height 17
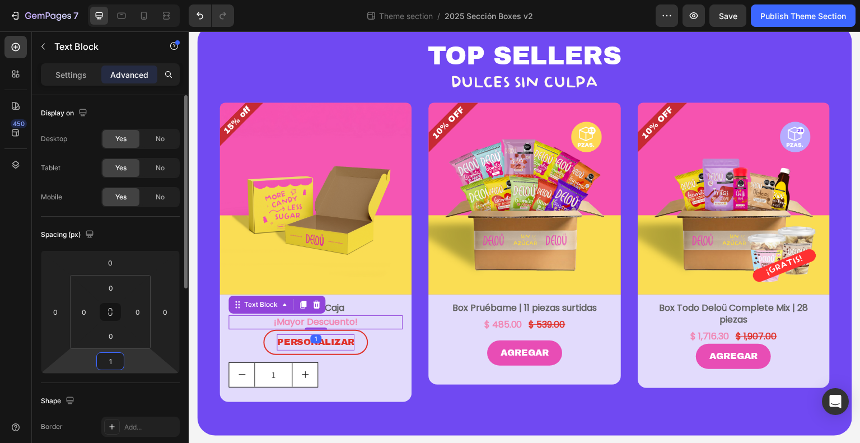
type input "15"
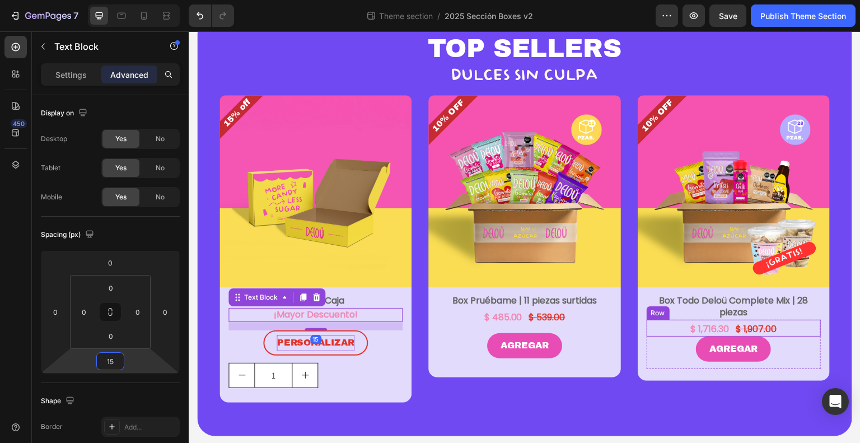
click at [789, 325] on div "$ 1,716.30 Product Price Product Price $ 1,907.00 Product Price Product Price R…" at bounding box center [734, 328] width 174 height 17
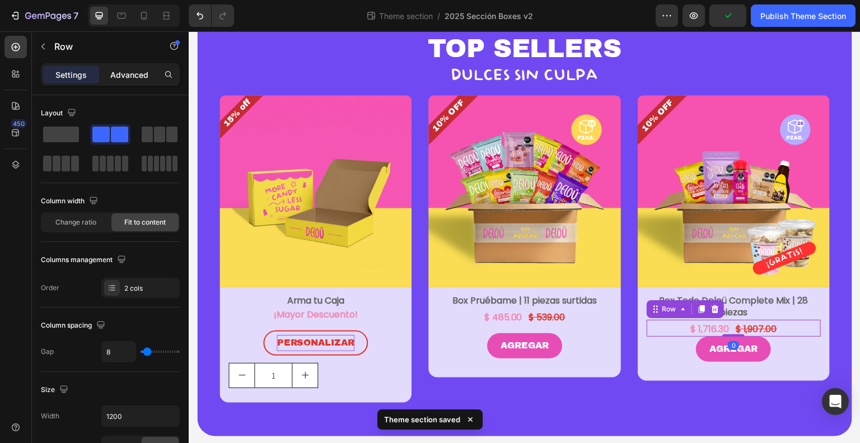
click at [134, 82] on div "Advanced" at bounding box center [129, 75] width 56 height 18
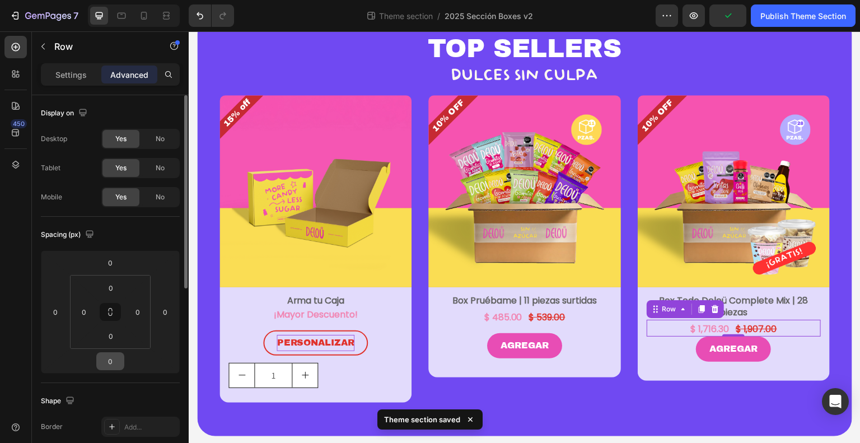
click at [107, 357] on input "0" at bounding box center [110, 361] width 22 height 17
type input "15"
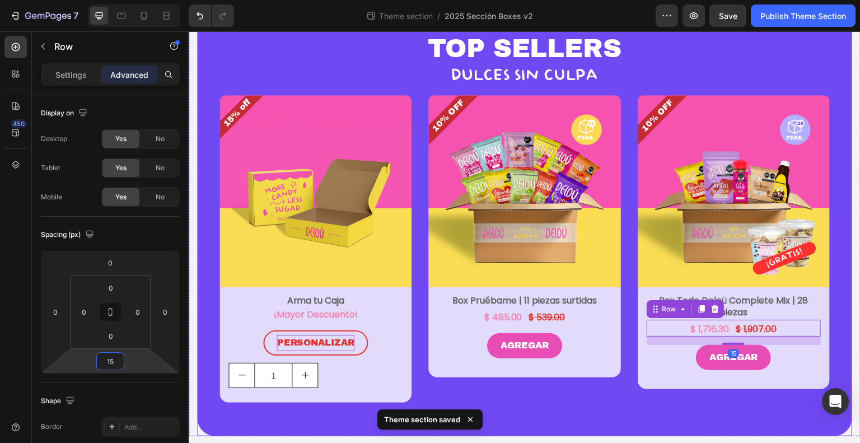
click at [578, 410] on div "TOP SELLERS Heading DULCES SIN CULPA Heading Row 15% off Product Badge Product …" at bounding box center [524, 226] width 655 height 419
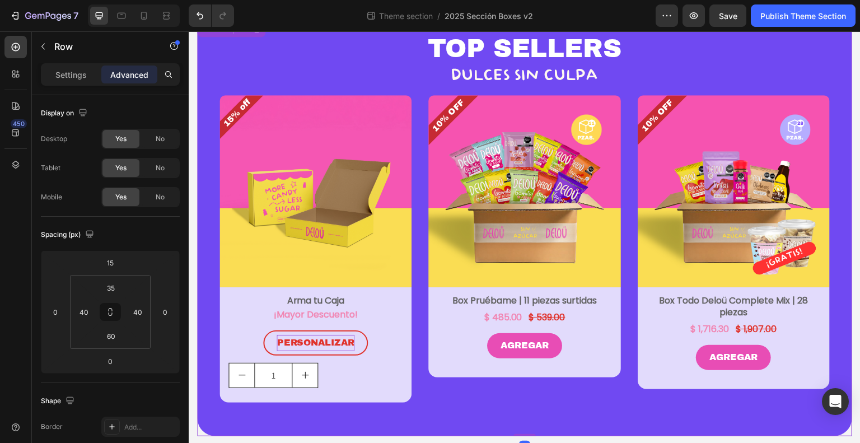
click at [177, 13] on div at bounding box center [134, 15] width 92 height 22
click at [169, 15] on icon at bounding box center [167, 15] width 3 height 3
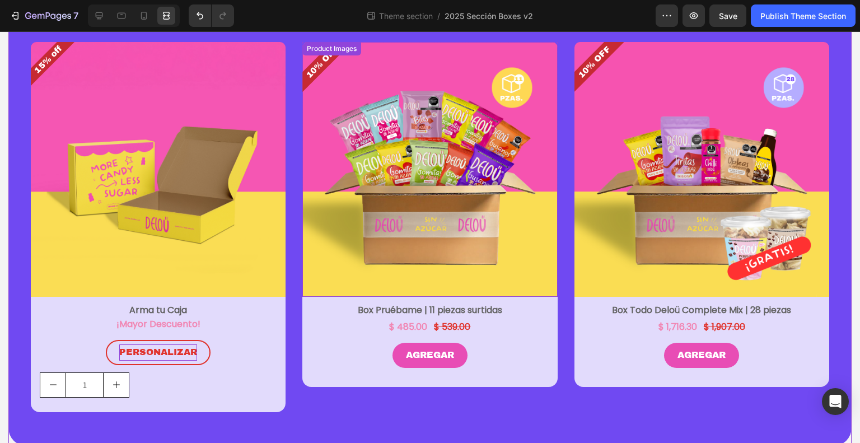
scroll to position [99, 0]
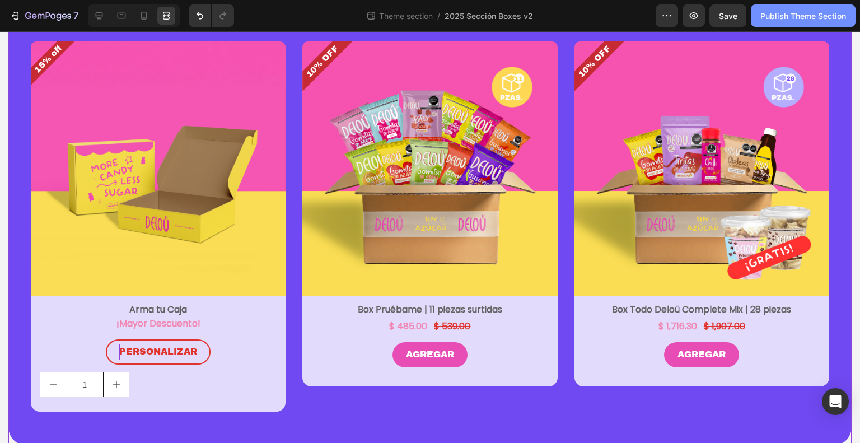
click at [801, 13] on div "Publish Theme Section" at bounding box center [803, 16] width 86 height 12
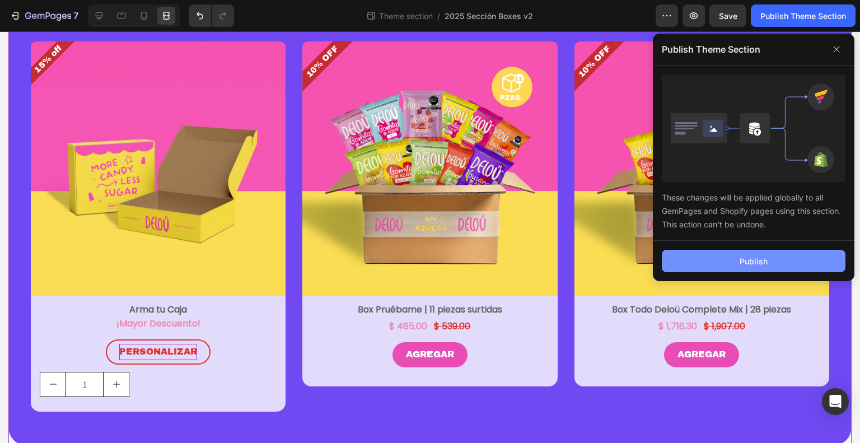
click at [794, 253] on button "Publish" at bounding box center [754, 261] width 184 height 22
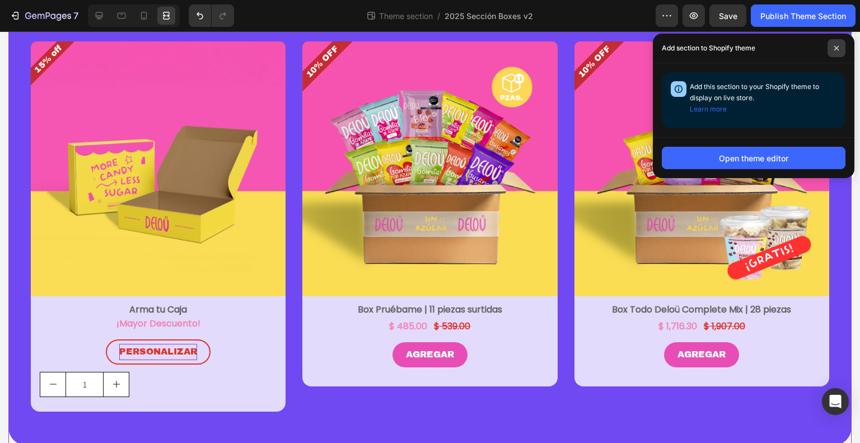
click at [834, 48] on icon at bounding box center [837, 48] width 6 height 6
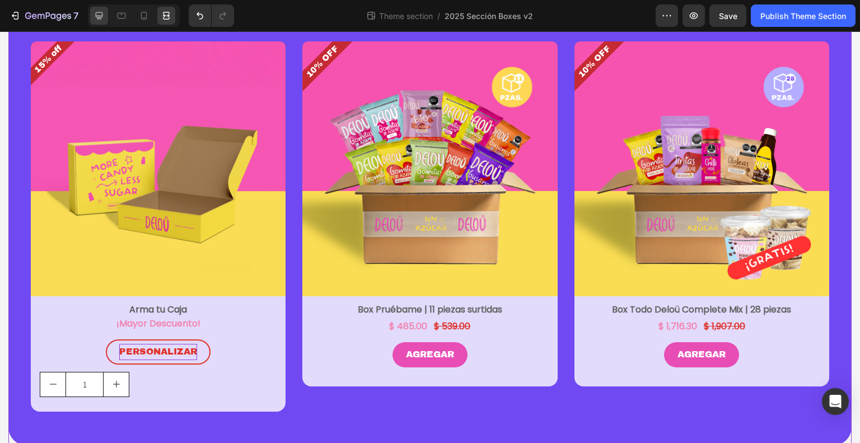
click at [104, 8] on div at bounding box center [99, 16] width 18 height 18
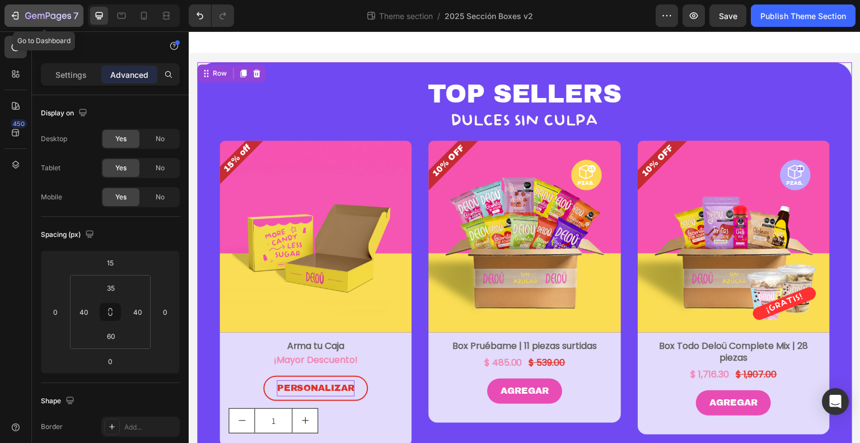
click at [24, 14] on div "7" at bounding box center [44, 15] width 69 height 13
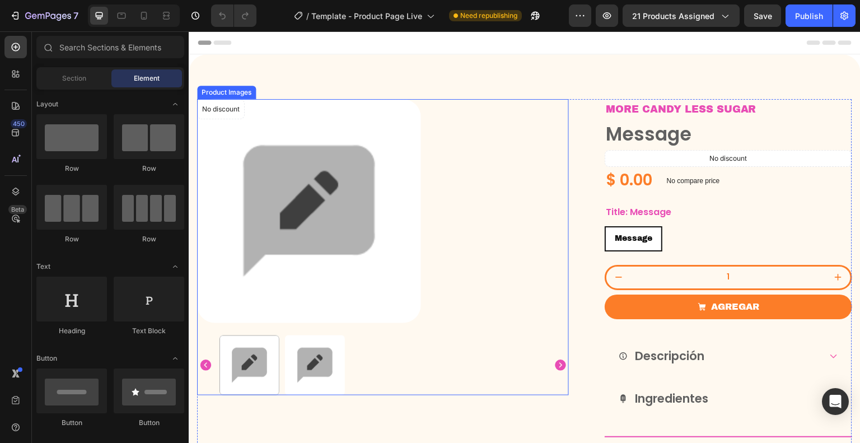
click at [497, 164] on div "No discount Not be displayed when published Product Badge" at bounding box center [383, 211] width 372 height 224
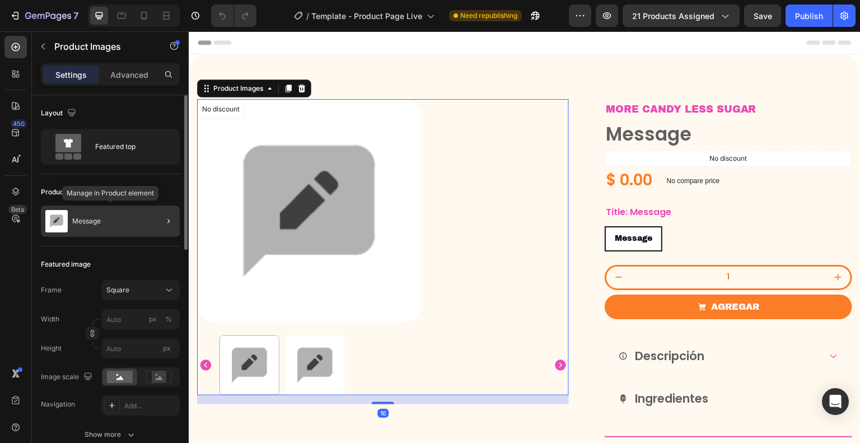
click at [107, 221] on div "Message" at bounding box center [110, 220] width 139 height 31
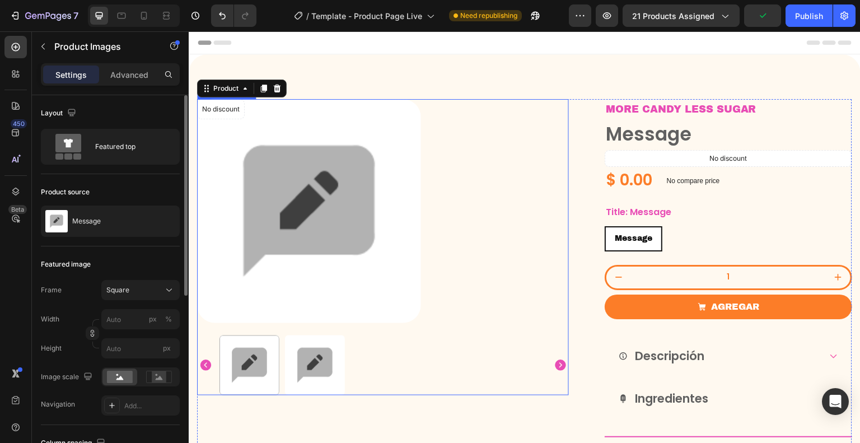
click at [528, 205] on div "No discount Not be displayed when published Product Badge" at bounding box center [383, 211] width 372 height 224
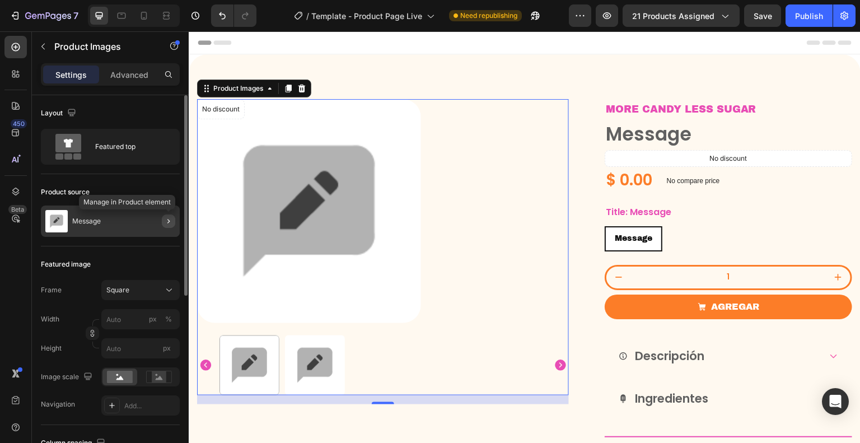
click at [170, 215] on button "button" at bounding box center [168, 220] width 13 height 13
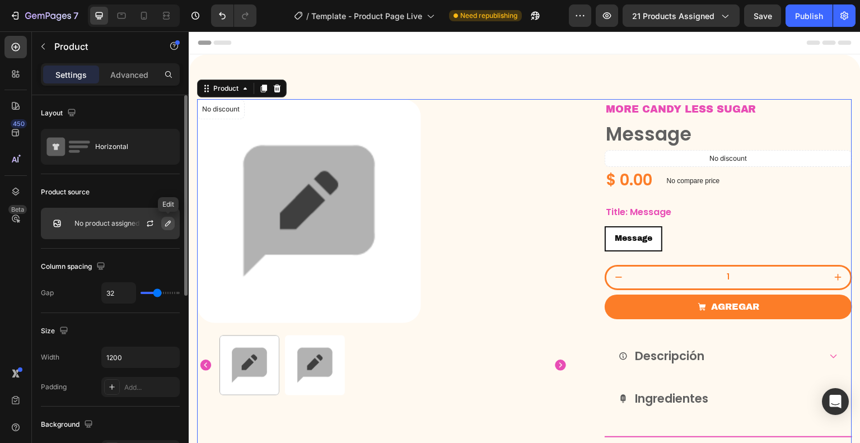
click at [168, 226] on icon "button" at bounding box center [168, 223] width 9 height 9
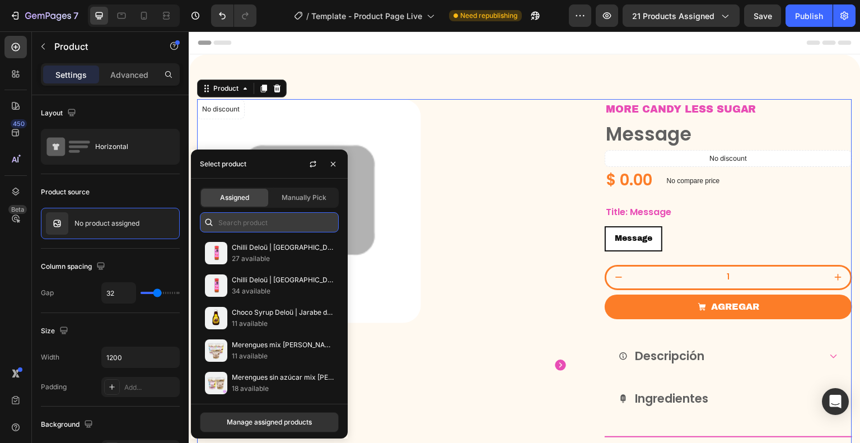
click at [260, 223] on input "text" at bounding box center [269, 222] width 139 height 20
type input "aritos"
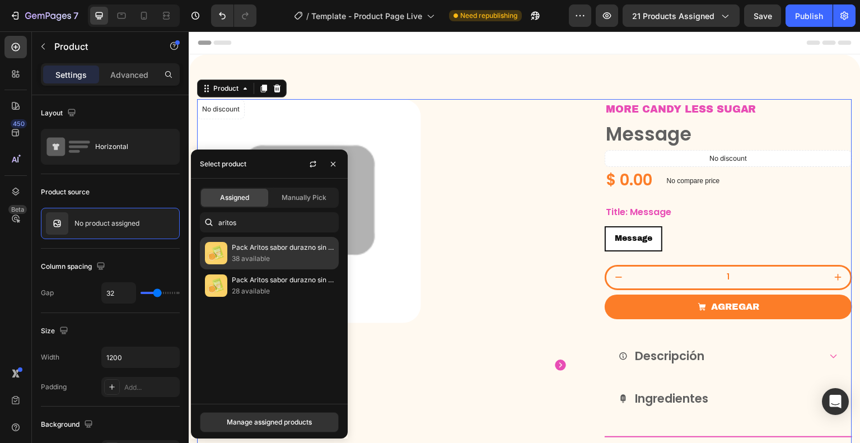
click at [267, 257] on p "38 available" at bounding box center [283, 258] width 102 height 11
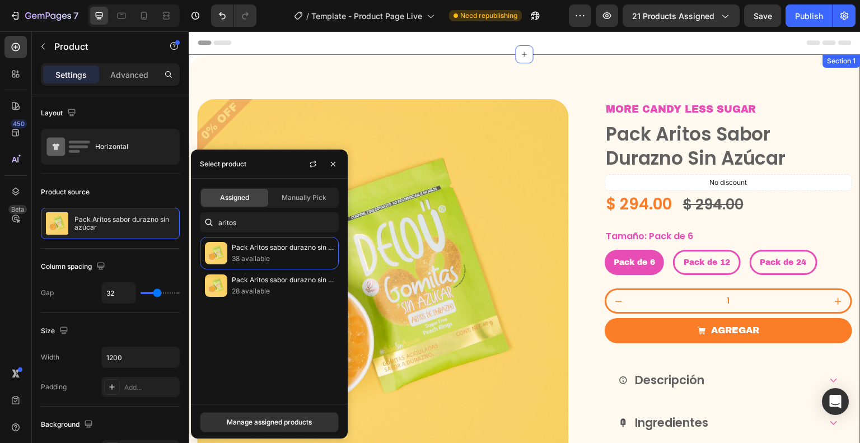
click at [543, 79] on div "0% OFF Product Badge Product Images MORE CANDY LESS SUGAR Text Block pack arito…" at bounding box center [525, 385] width 672 height 662
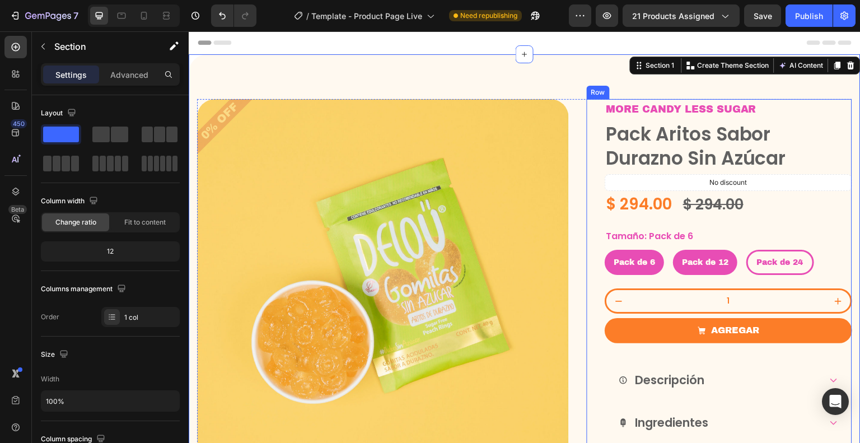
click at [704, 266] on span "Pack de 12" at bounding box center [705, 262] width 46 height 8
click at [673, 250] on input "Pack de 12 Pack de 12 Pack de 12" at bounding box center [672, 249] width 1 height 1
radio input "true"
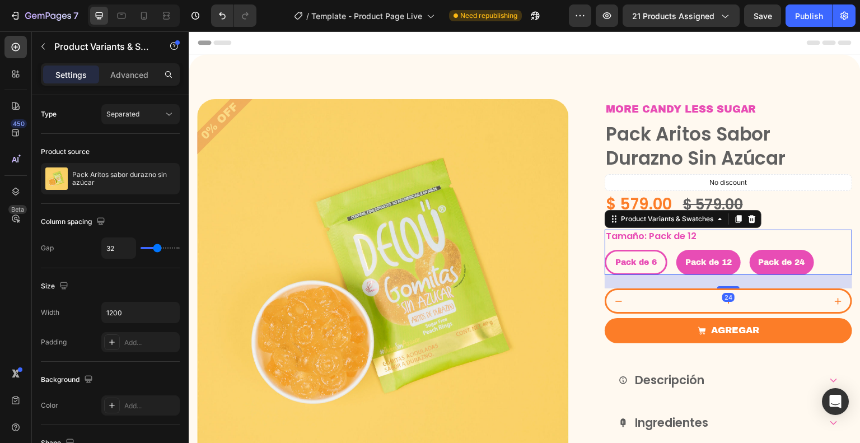
click at [786, 255] on div "Pack de 24" at bounding box center [782, 262] width 64 height 23
click at [750, 250] on input "Pack de 24 Pack de 24 Pack de 24" at bounding box center [749, 249] width 1 height 1
radio input "true"
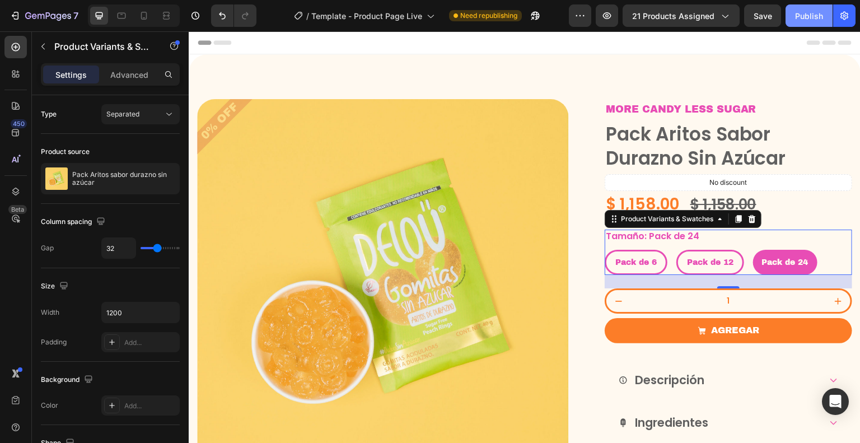
click at [809, 16] on div "Publish" at bounding box center [809, 16] width 28 height 12
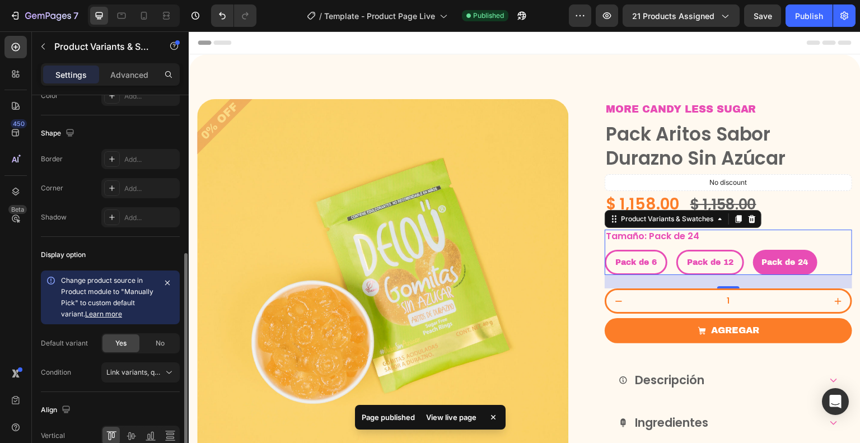
scroll to position [365, 0]
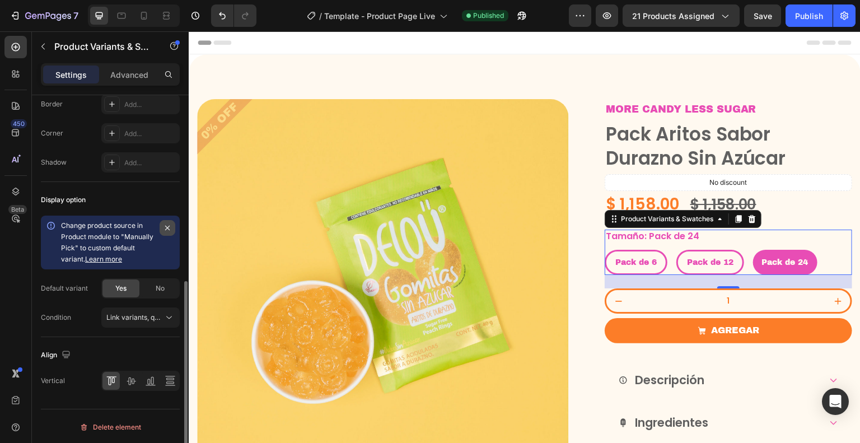
click at [170, 223] on icon "button" at bounding box center [167, 227] width 9 height 9
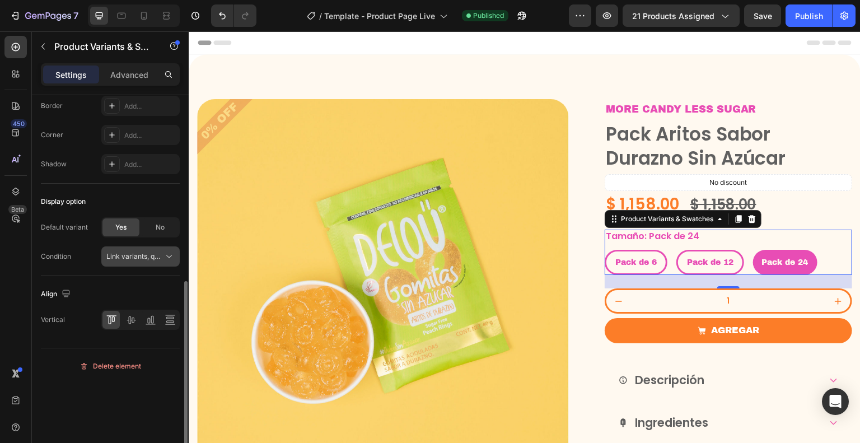
click at [166, 255] on icon at bounding box center [169, 256] width 11 height 11
click at [113, 197] on div "Display option" at bounding box center [110, 202] width 139 height 18
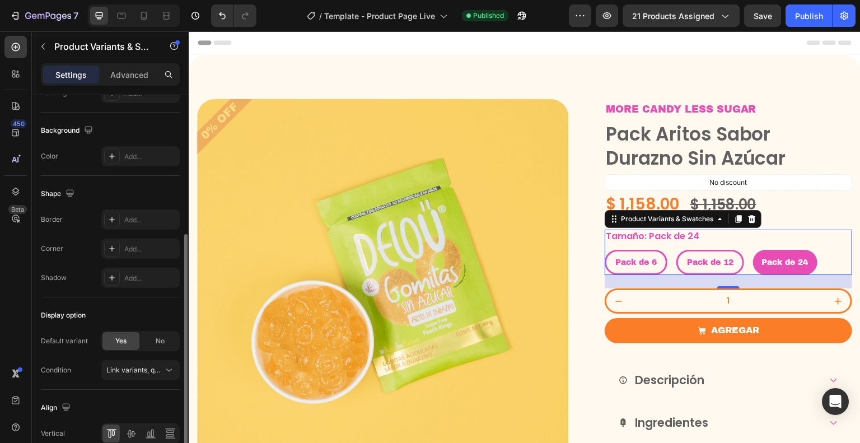
scroll to position [247, 0]
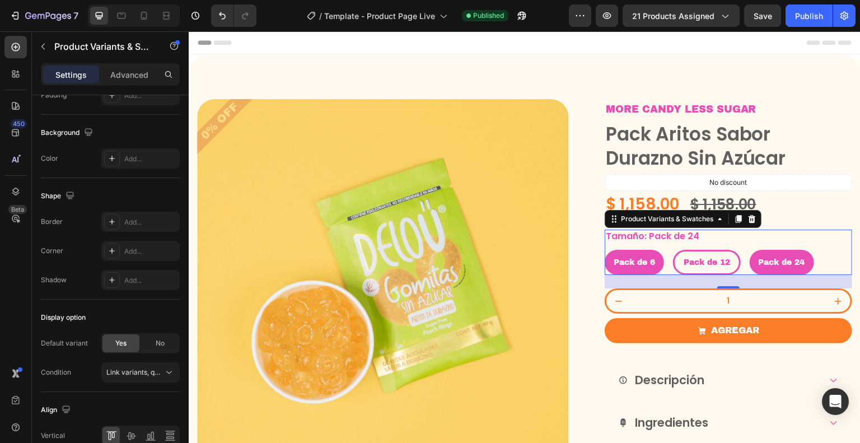
click at [640, 260] on span "Pack de 6" at bounding box center [634, 262] width 41 height 8
click at [605, 250] on input "Pack de 6 Pack de 6 Pack de 6" at bounding box center [604, 249] width 1 height 1
radio input "true"
click at [701, 241] on div "Tamaño: Pack de 6 Pack de 6 Pack de 6 Pack de 6 Pack de 12 Pack de 12 Pack de 1…" at bounding box center [728, 253] width 247 height 46
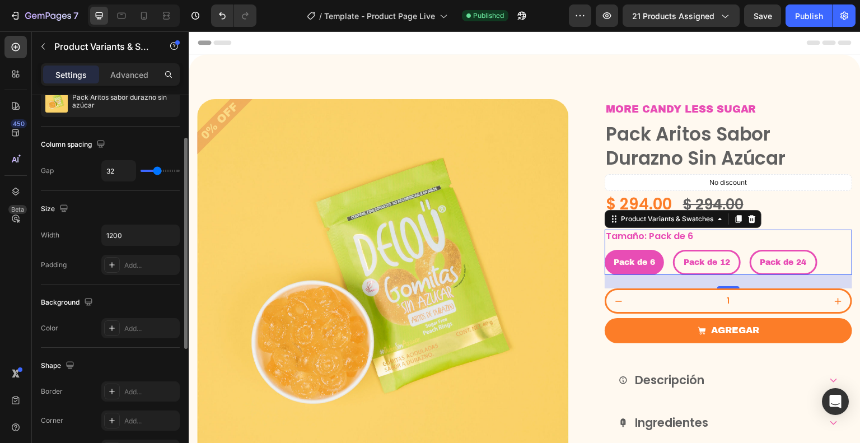
scroll to position [0, 0]
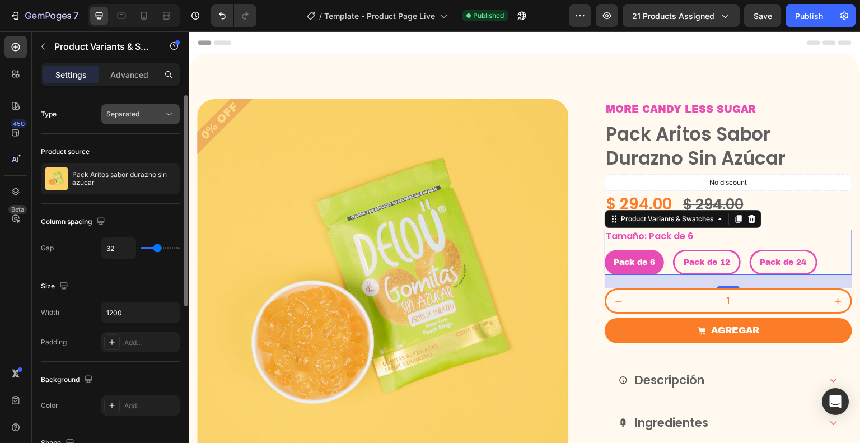
click at [141, 123] on button "Separated" at bounding box center [140, 114] width 78 height 20
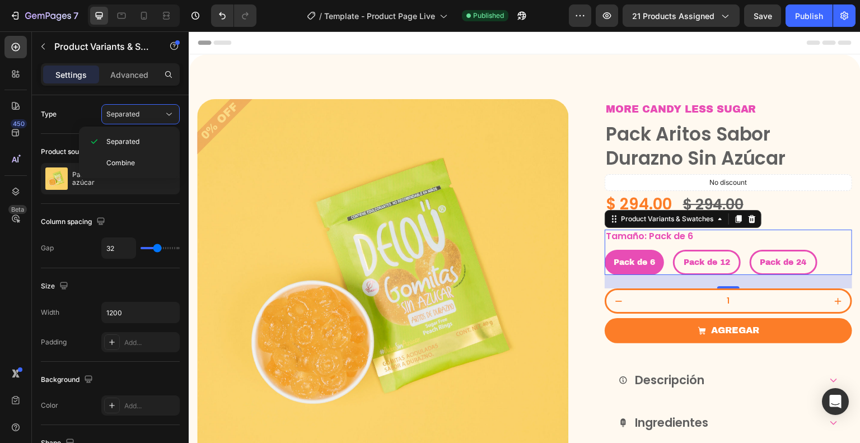
click at [138, 63] on div "Settings Advanced" at bounding box center [110, 74] width 139 height 22
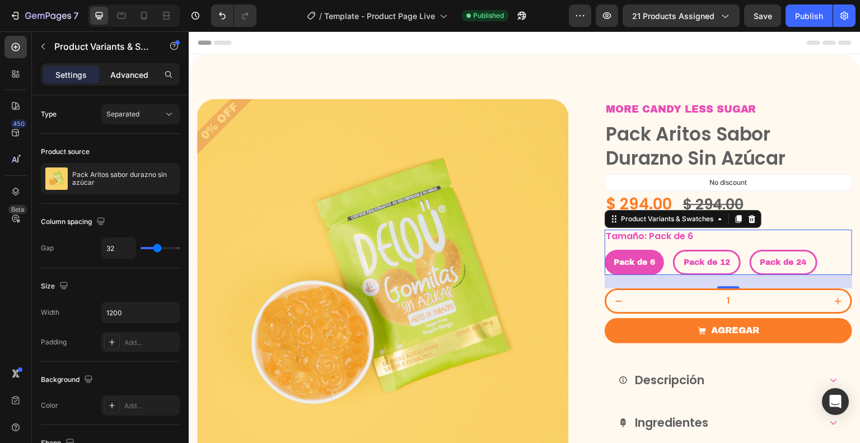
click at [142, 71] on p "Advanced" at bounding box center [129, 75] width 38 height 12
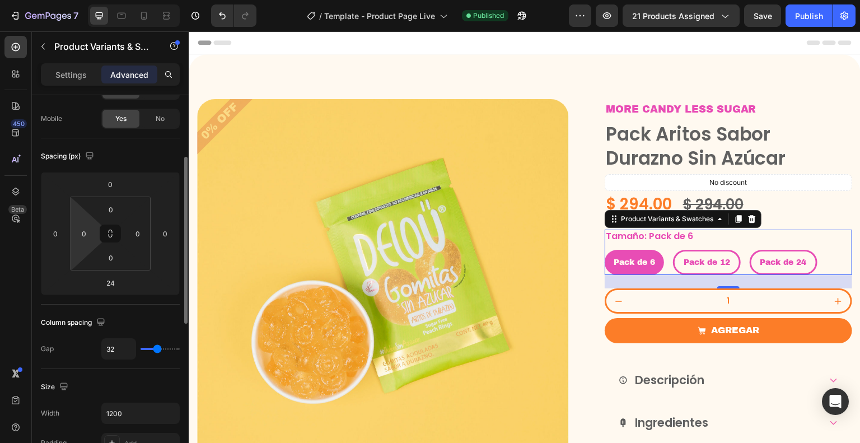
scroll to position [30, 0]
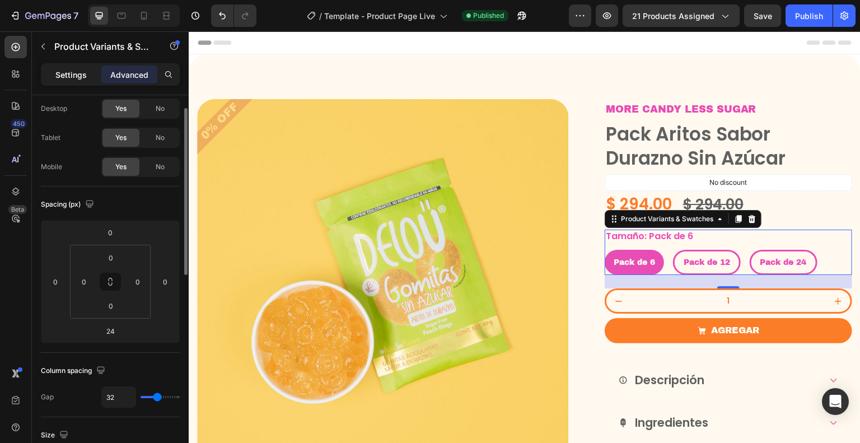
click at [54, 74] on div "Settings" at bounding box center [71, 75] width 56 height 18
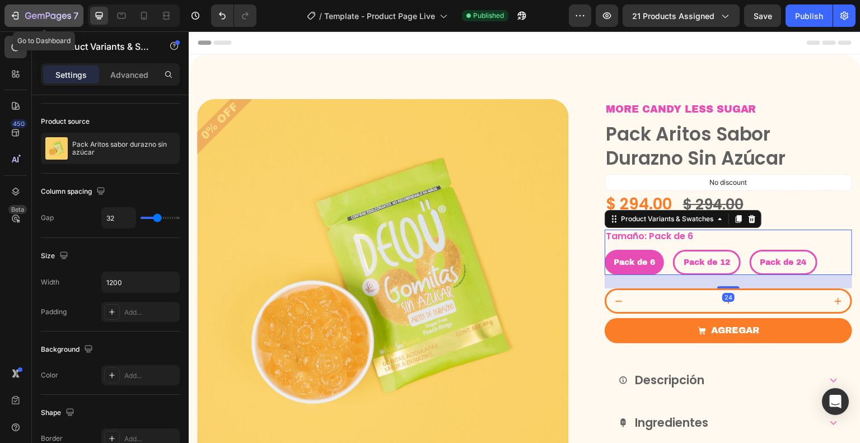
click at [21, 8] on button "7" at bounding box center [43, 15] width 79 height 22
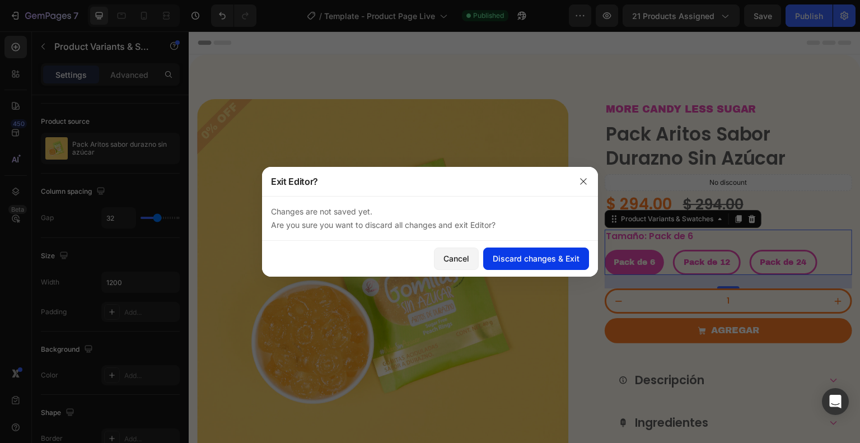
click at [524, 255] on div "Discard changes & Exit" at bounding box center [536, 259] width 87 height 12
